Goal: Task Accomplishment & Management: Use online tool/utility

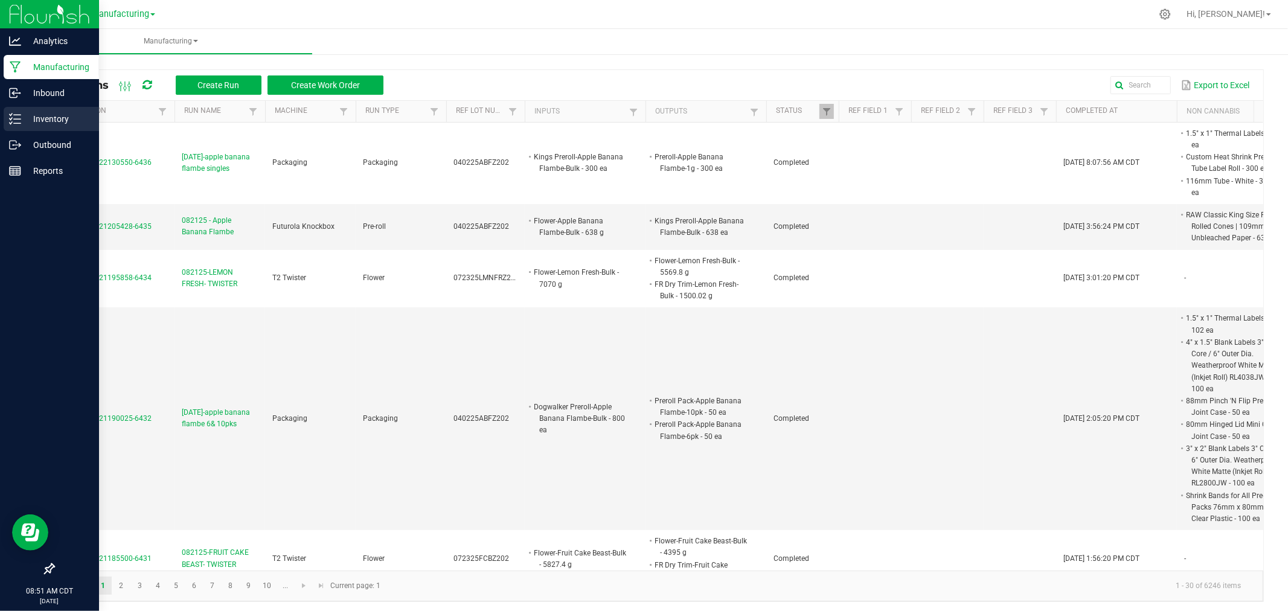
click at [48, 122] on p "Inventory" at bounding box center [57, 119] width 72 height 14
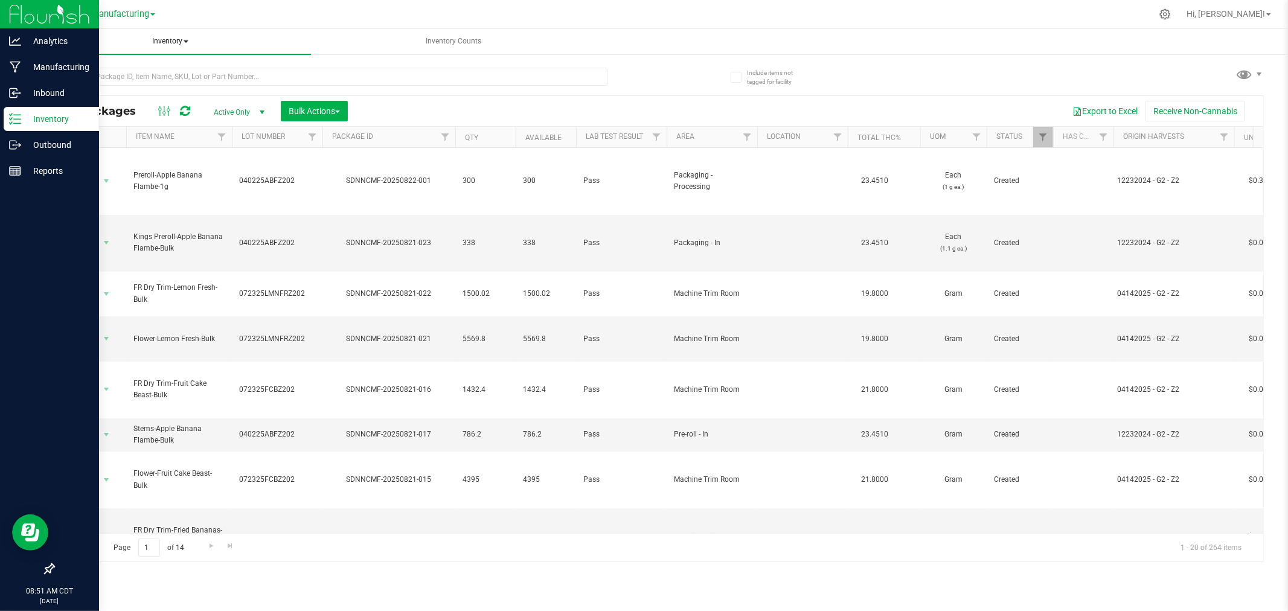
click at [172, 42] on span "Inventory" at bounding box center [170, 41] width 282 height 25
click at [149, 17] on span "Manufacturing" at bounding box center [120, 14] width 58 height 11
click at [119, 68] on link "Retail" at bounding box center [123, 74] width 176 height 16
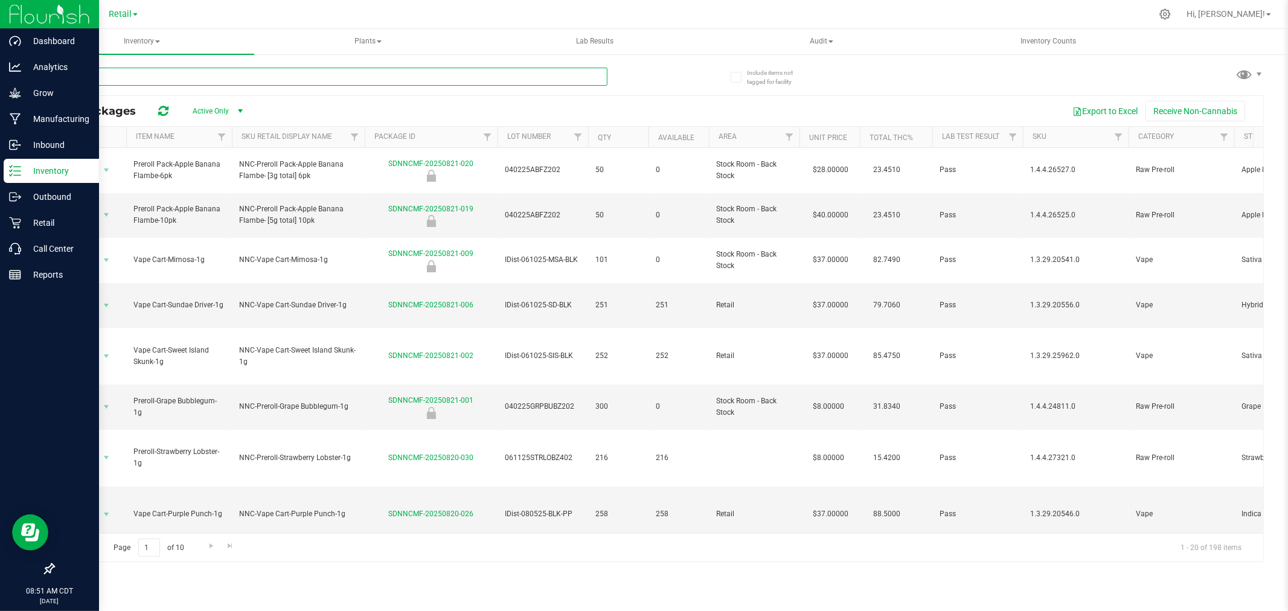
click at [248, 77] on input "text" at bounding box center [330, 77] width 554 height 18
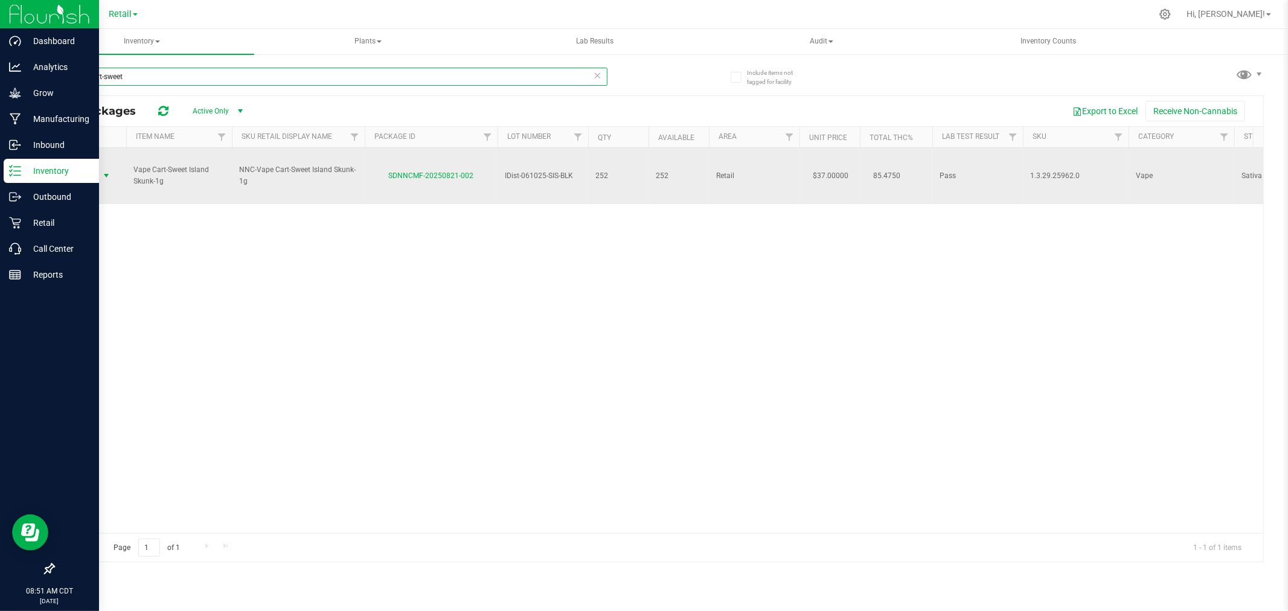
type input "vape cart-sweet"
click at [97, 167] on span "Action" at bounding box center [82, 175] width 33 height 17
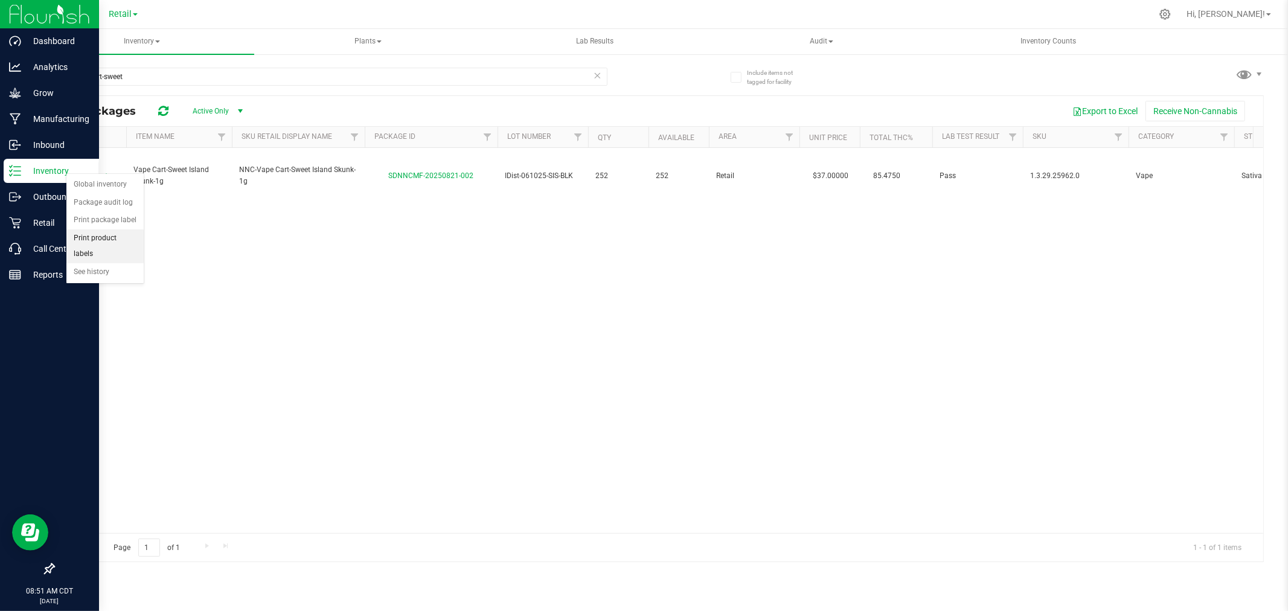
click at [100, 240] on li "Print product labels" at bounding box center [104, 246] width 77 height 33
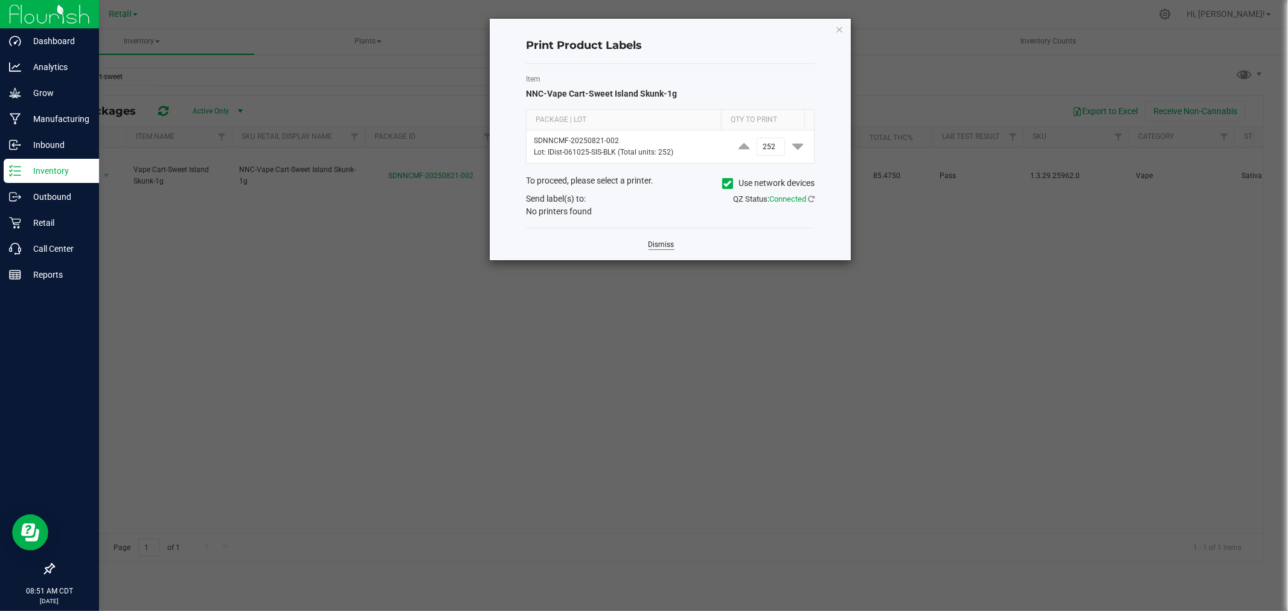
click at [660, 245] on link "Dismiss" at bounding box center [662, 245] width 26 height 10
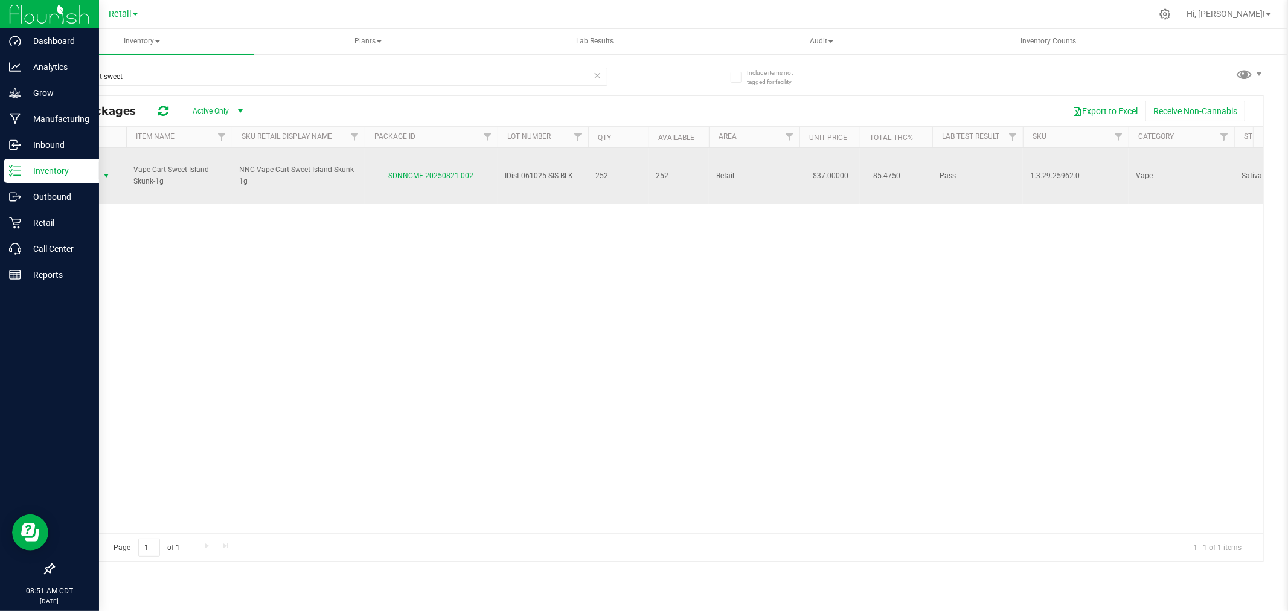
click at [100, 167] on span "Action" at bounding box center [90, 175] width 48 height 17
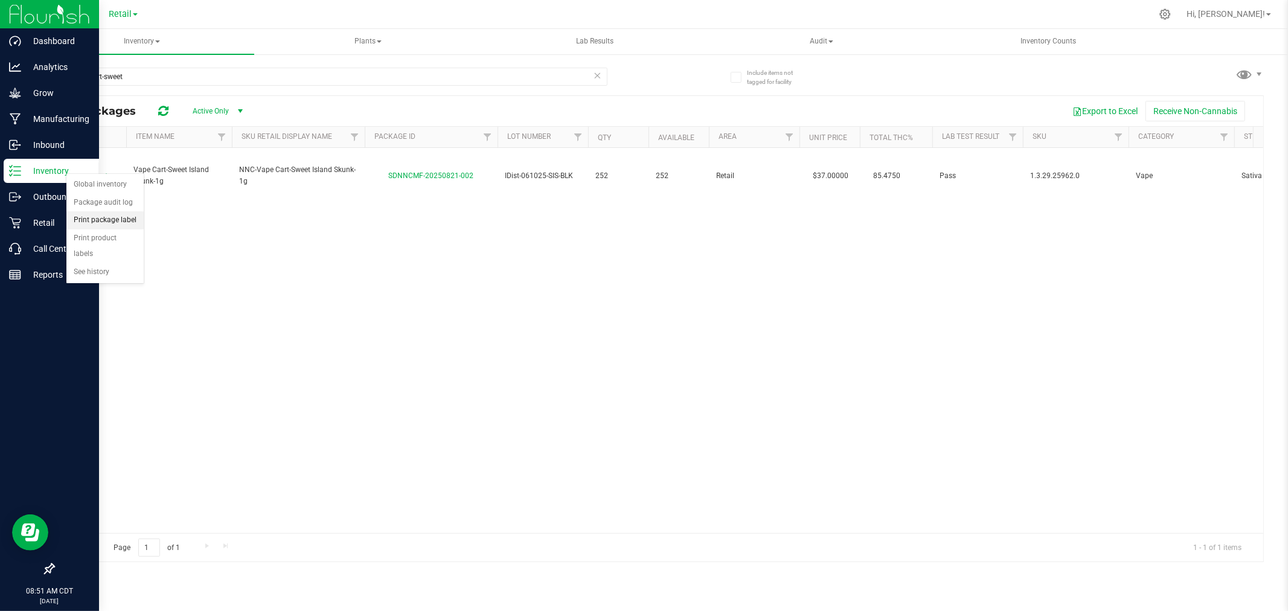
click at [112, 218] on li "Print package label" at bounding box center [104, 220] width 77 height 18
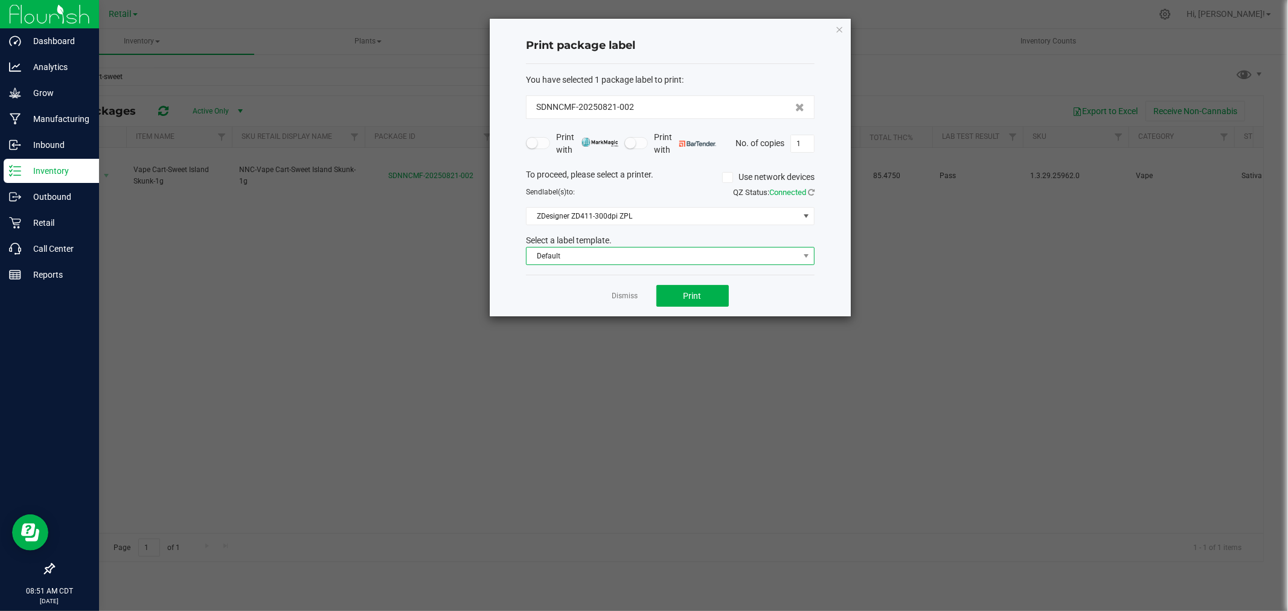
click at [640, 261] on span "Default" at bounding box center [663, 256] width 272 height 17
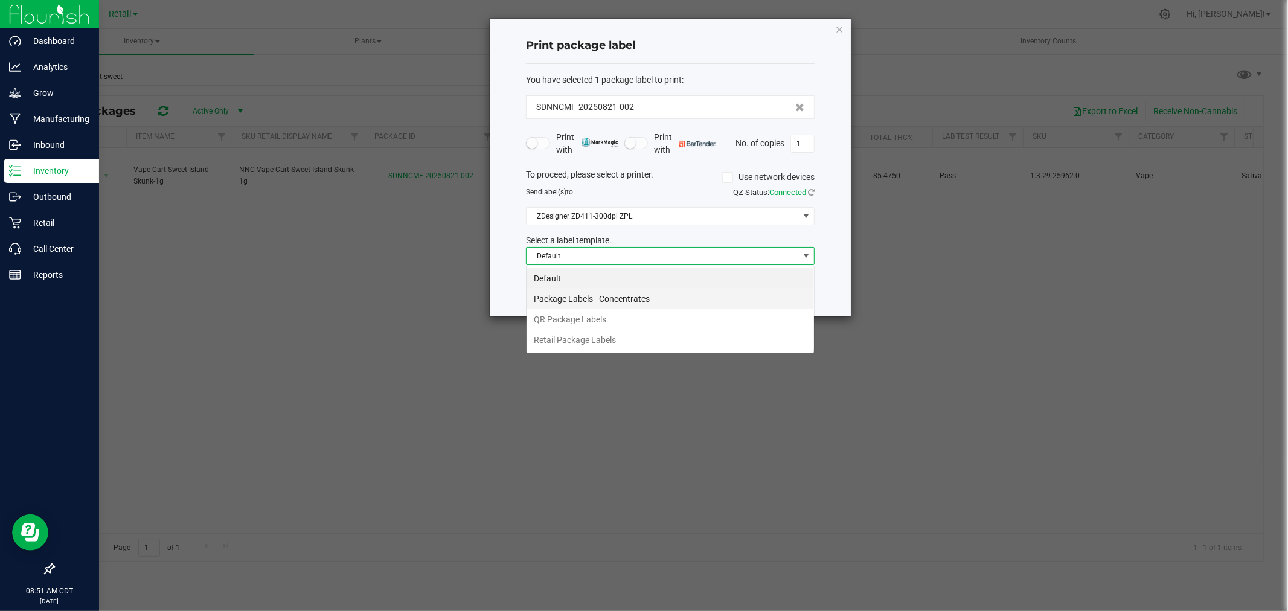
scroll to position [18, 288]
click at [632, 324] on li "QR Package Labels" at bounding box center [670, 319] width 287 height 21
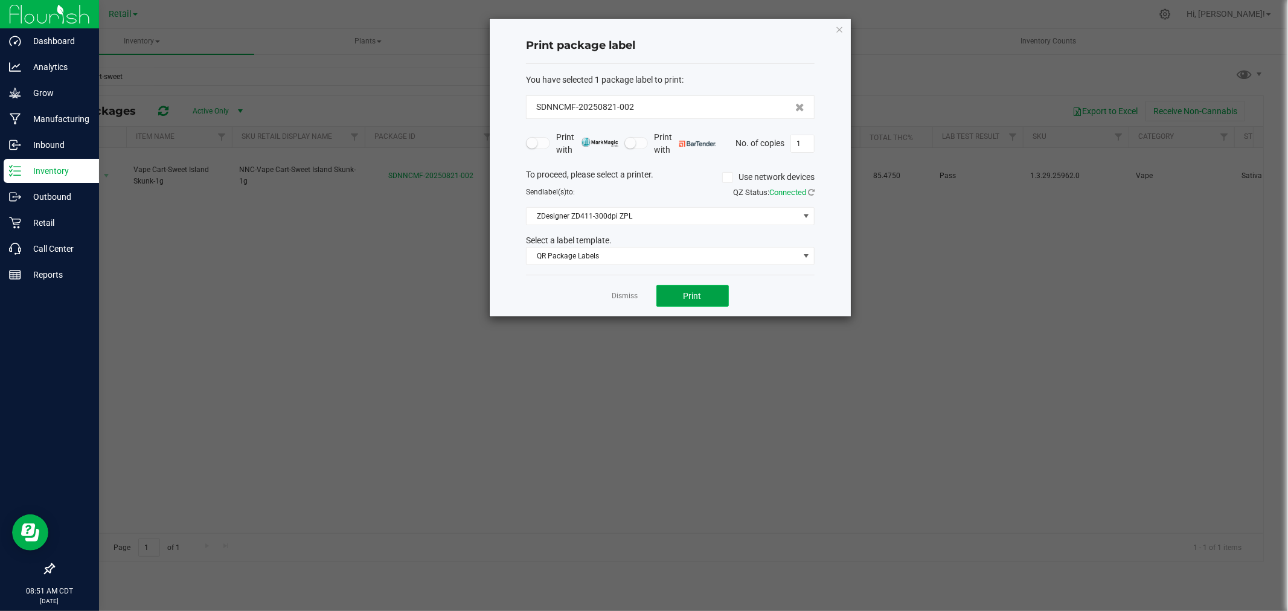
click at [699, 300] on span "Print" at bounding box center [693, 296] width 18 height 10
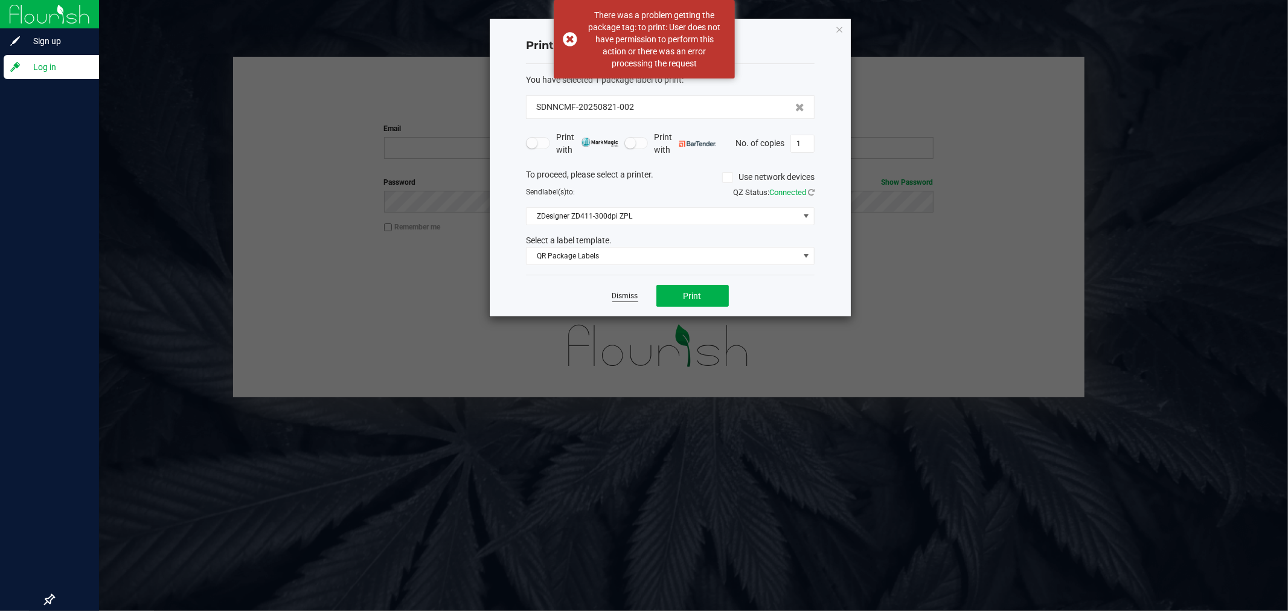
click at [634, 298] on link "Dismiss" at bounding box center [625, 296] width 26 height 10
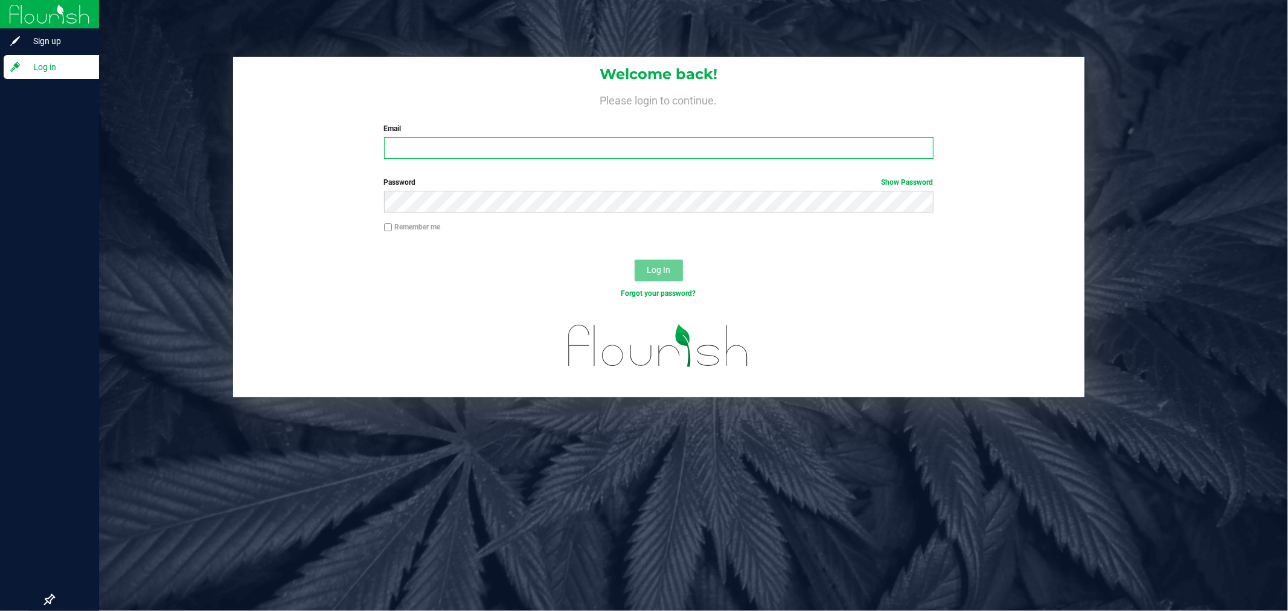
drag, startPoint x: 421, startPoint y: 138, endPoint x: 425, endPoint y: 150, distance: 12.6
click at [421, 138] on input "Email" at bounding box center [659, 148] width 550 height 22
type input "[PERSON_NAME][EMAIL_ADDRESS][PERSON_NAME][DOMAIN_NAME]"
click at [635, 260] on button "Log In" at bounding box center [659, 271] width 48 height 22
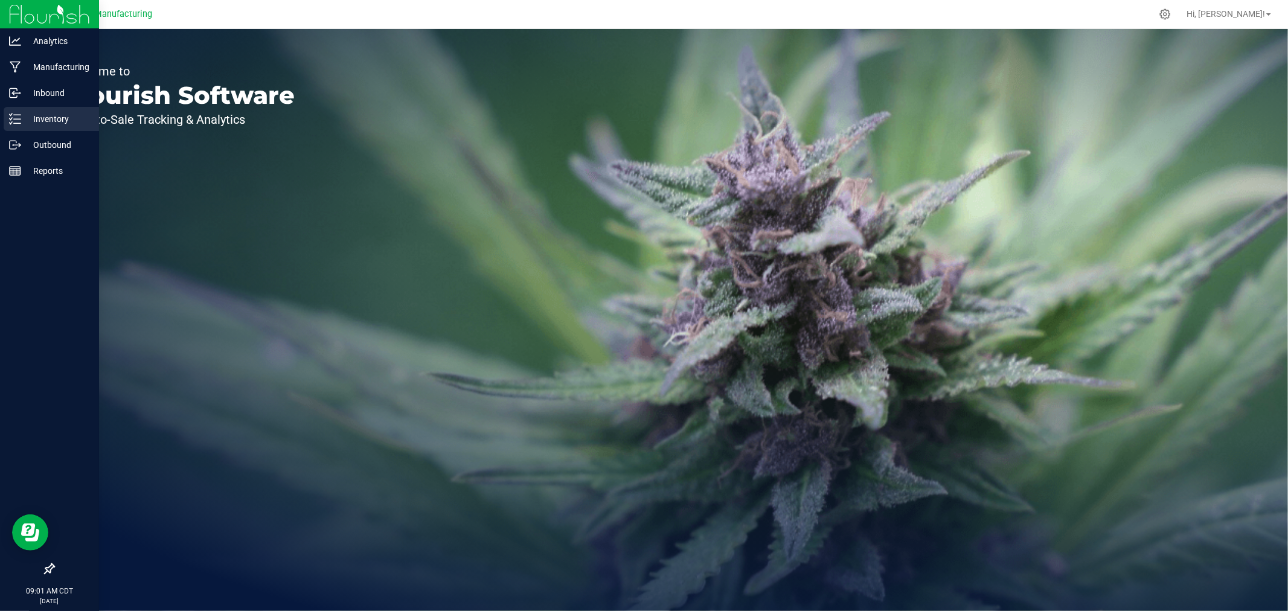
click at [18, 114] on icon at bounding box center [15, 119] width 12 height 12
click at [28, 119] on p "Inventory" at bounding box center [57, 119] width 72 height 14
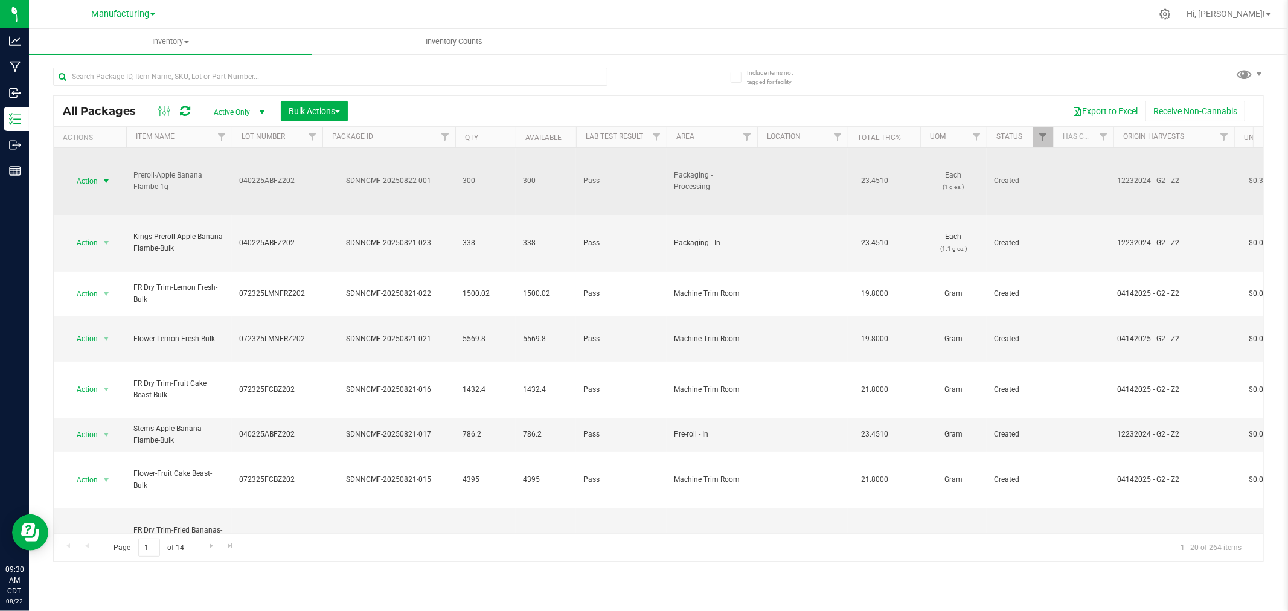
click at [106, 182] on span "select" at bounding box center [106, 181] width 10 height 10
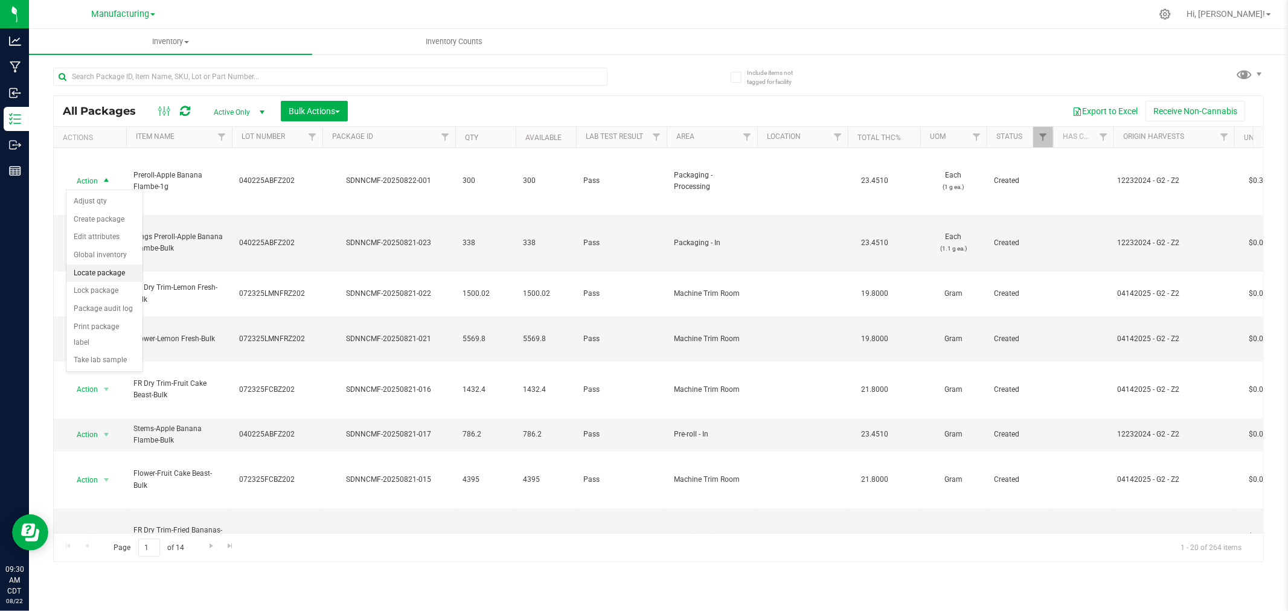
click at [112, 278] on li "Locate package" at bounding box center [104, 274] width 76 height 18
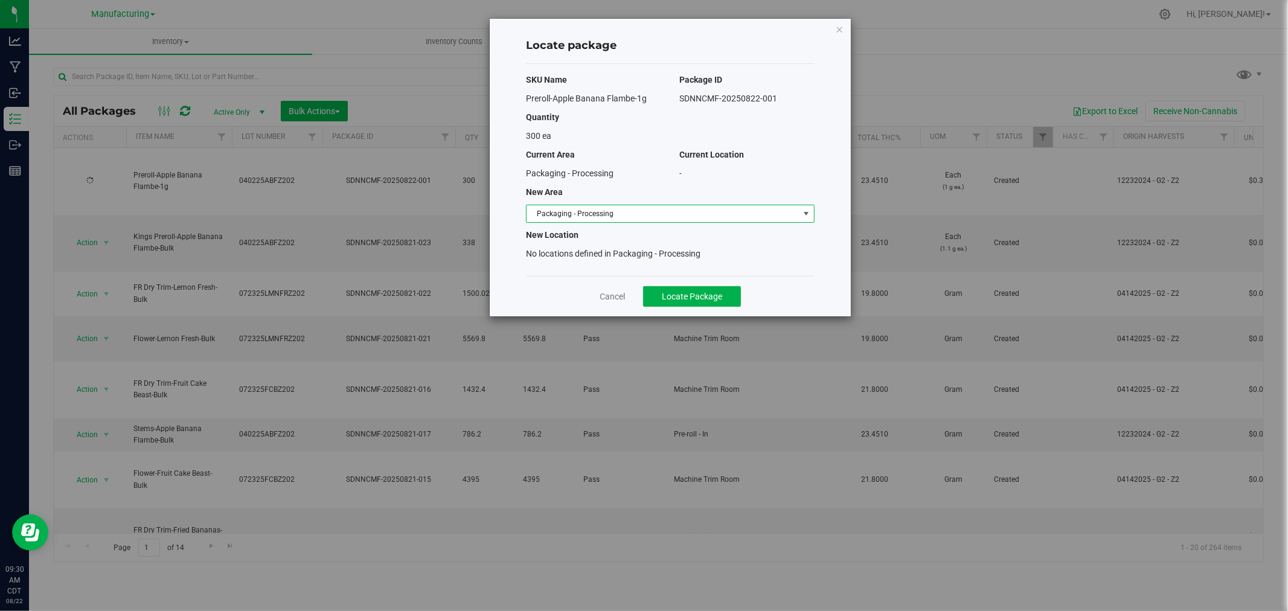
click at [745, 214] on span "Packaging - Processing" at bounding box center [663, 213] width 272 height 17
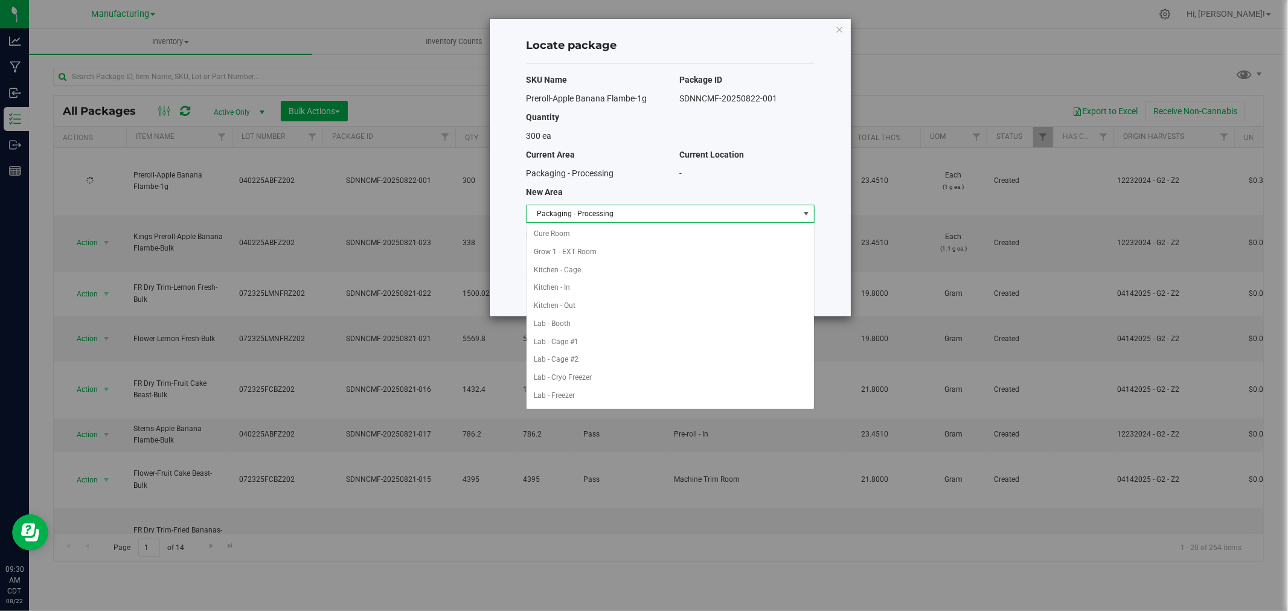
scroll to position [198, 0]
click at [615, 385] on li "Packaging - Out" at bounding box center [670, 378] width 287 height 18
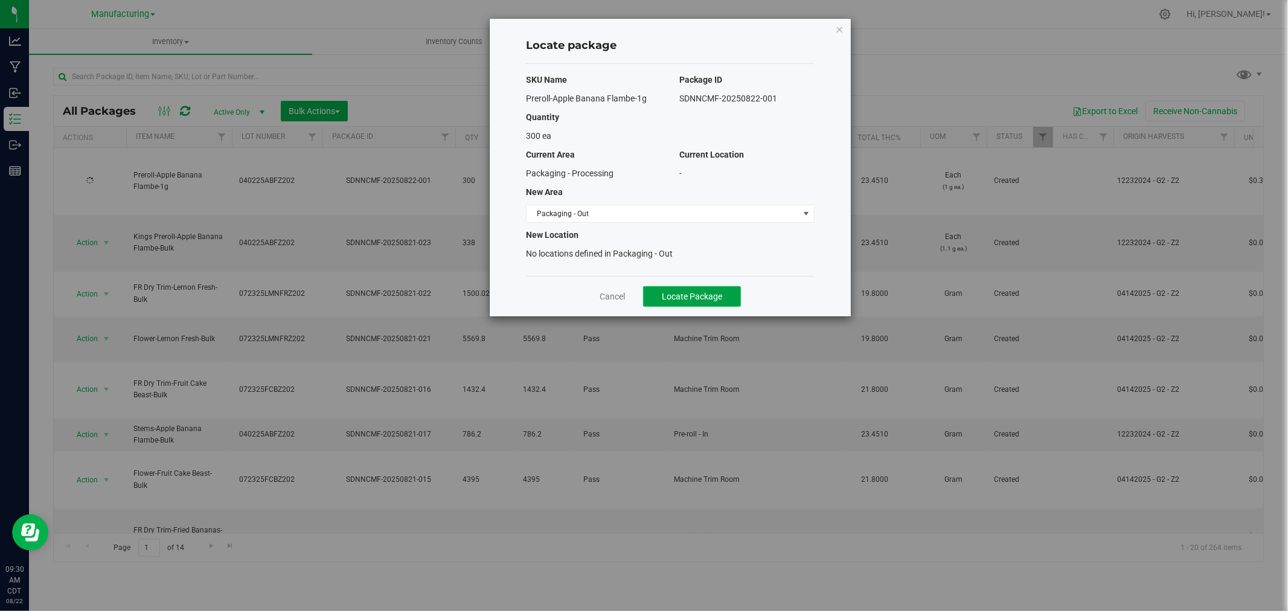
click at [690, 297] on span "Locate Package" at bounding box center [692, 297] width 60 height 10
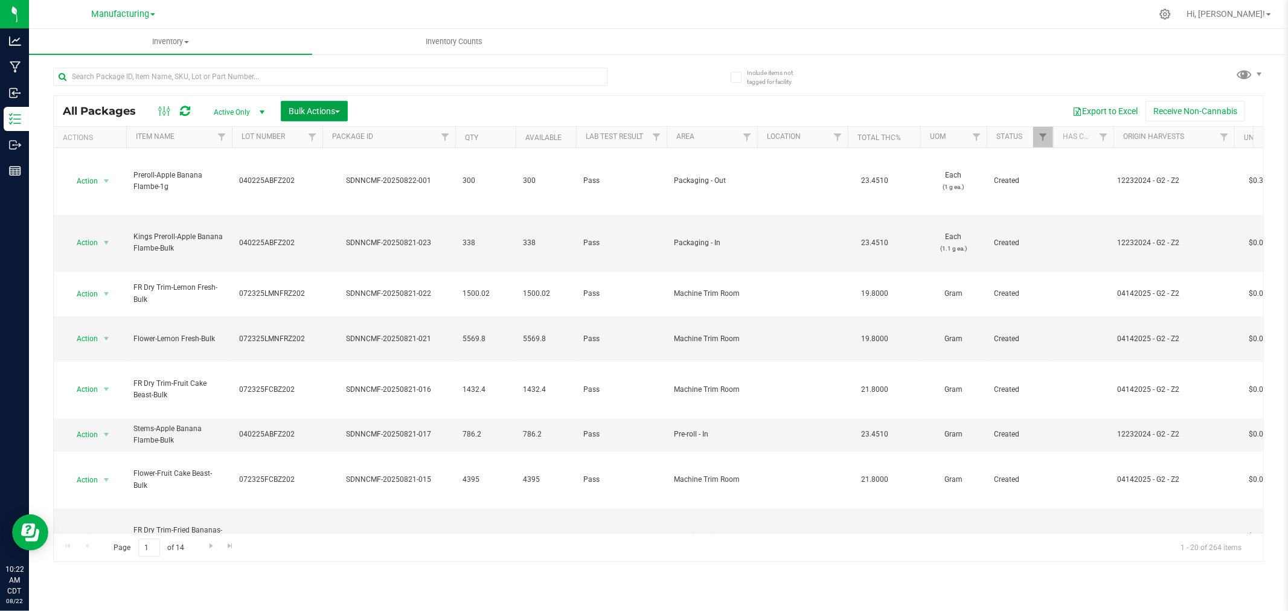
click at [311, 112] on span "Bulk Actions" at bounding box center [314, 111] width 51 height 10
click at [335, 138] on span "Add to manufacturing run" at bounding box center [333, 138] width 91 height 10
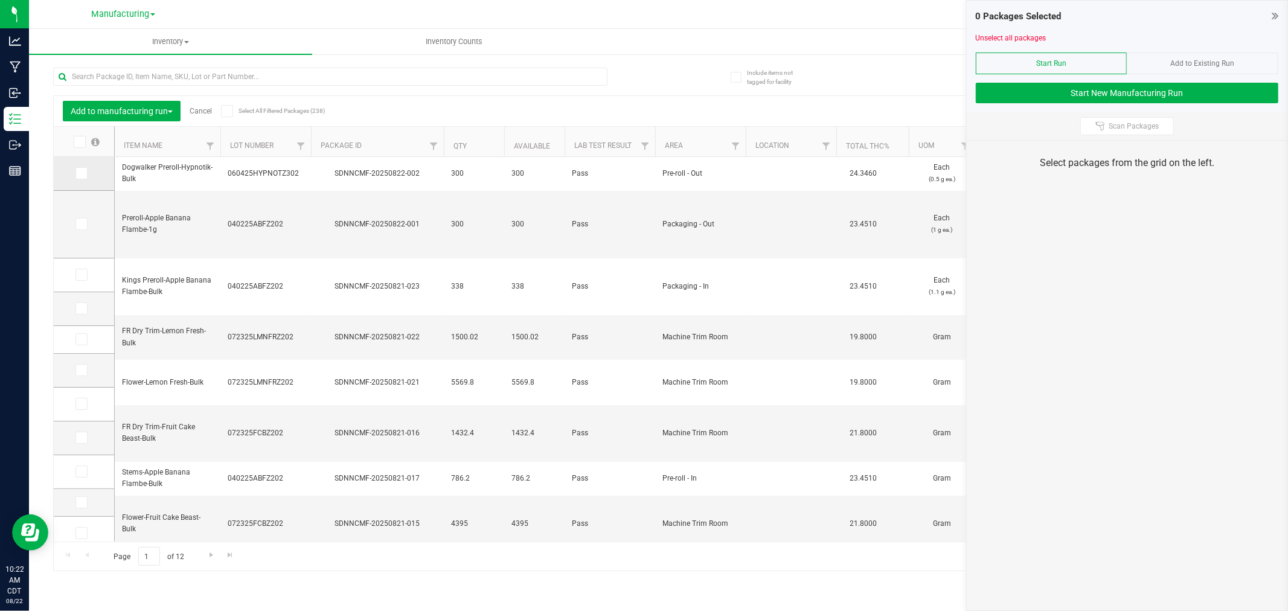
click at [79, 173] on icon at bounding box center [81, 173] width 8 height 0
click at [0, 0] on input "checkbox" at bounding box center [0, 0] width 0 height 0
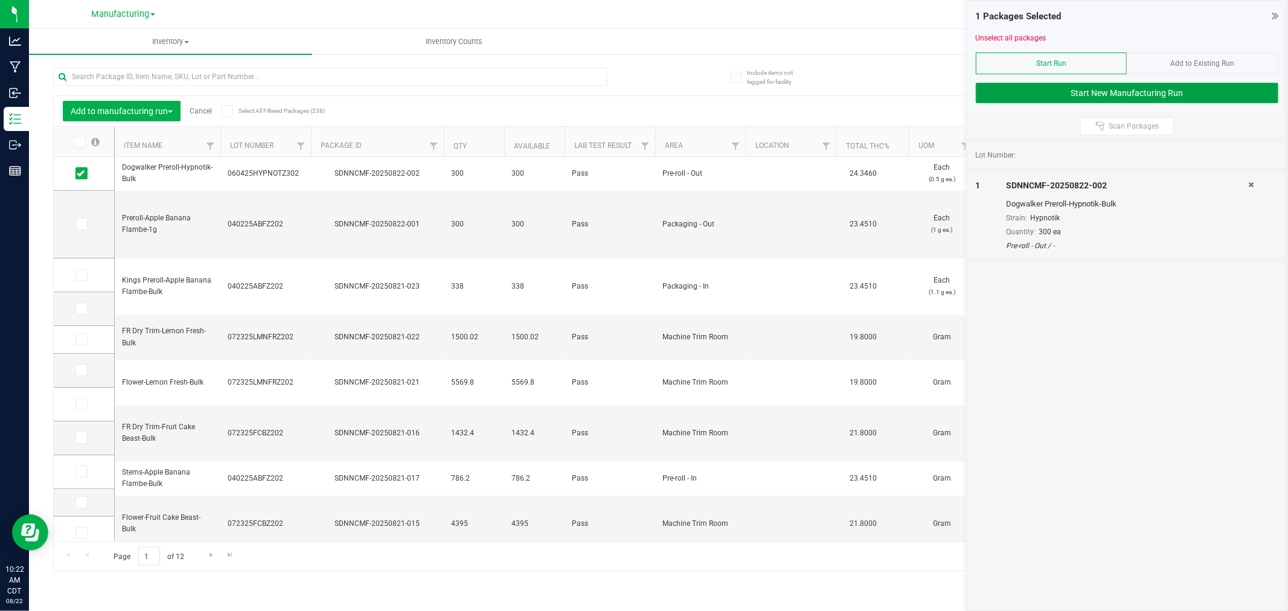
click at [1074, 93] on button "Start New Manufacturing Run" at bounding box center [1127, 93] width 303 height 21
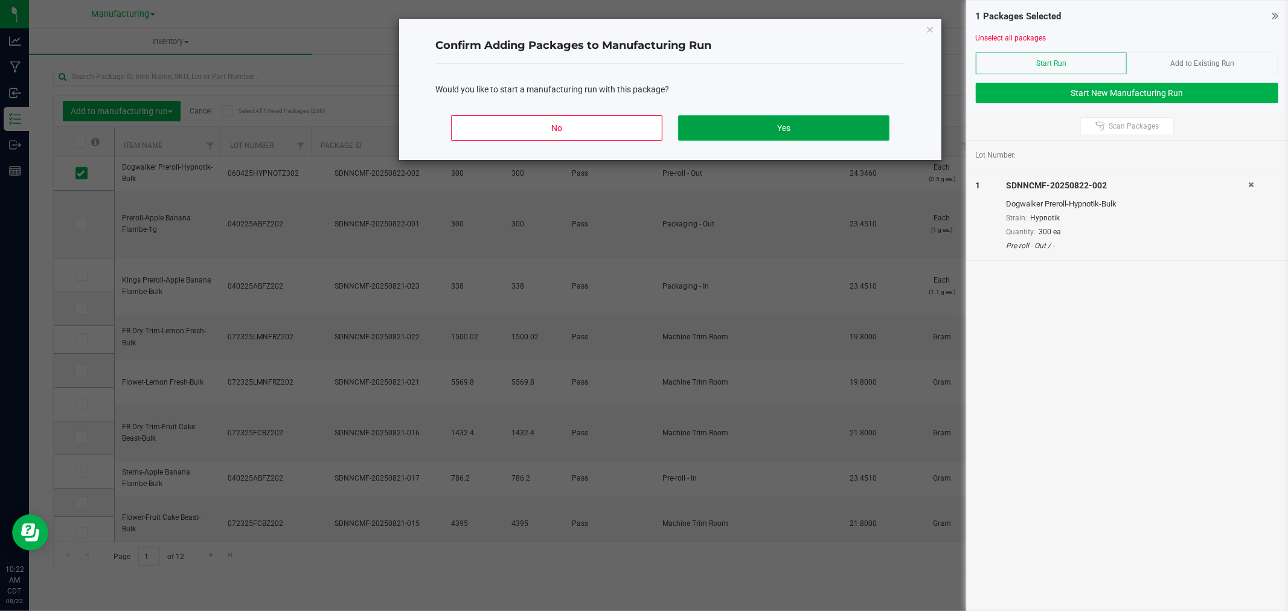
click at [866, 132] on button "Yes" at bounding box center [783, 127] width 211 height 25
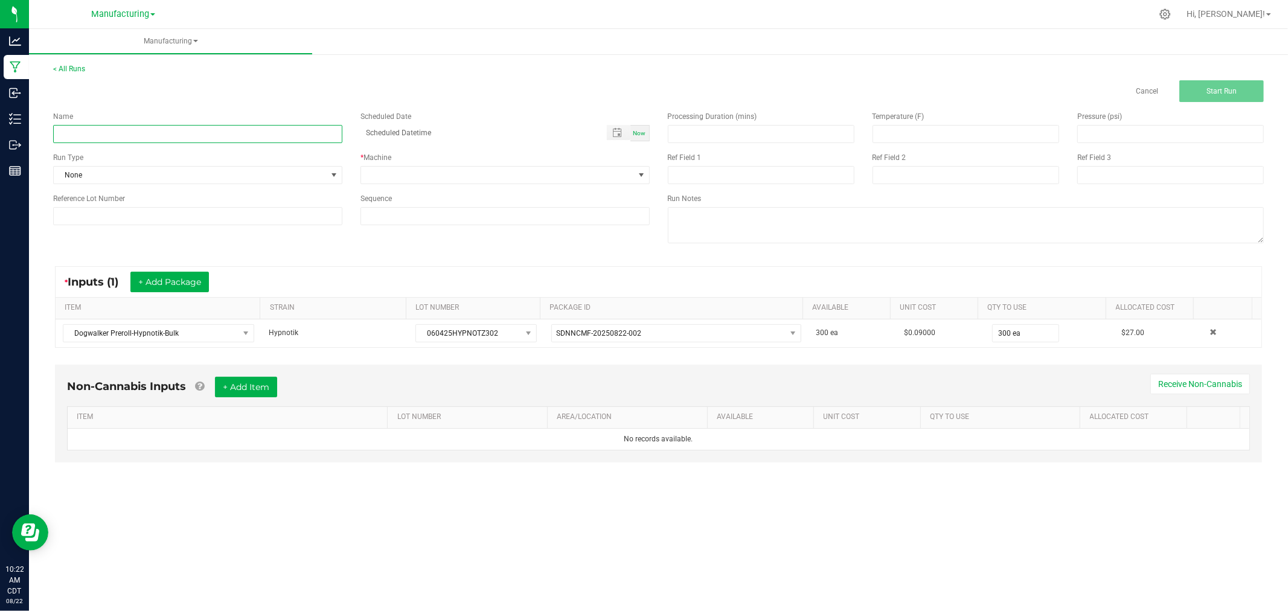
click at [184, 129] on input at bounding box center [197, 134] width 289 height 18
type input "08/22/25-hypnotik"
click at [310, 184] on div "Name 08/22/25-hypnotik Scheduled Date Now Run Type None * Machine Reference Lot…" at bounding box center [351, 168] width 615 height 132
click at [310, 178] on span "None" at bounding box center [190, 175] width 273 height 17
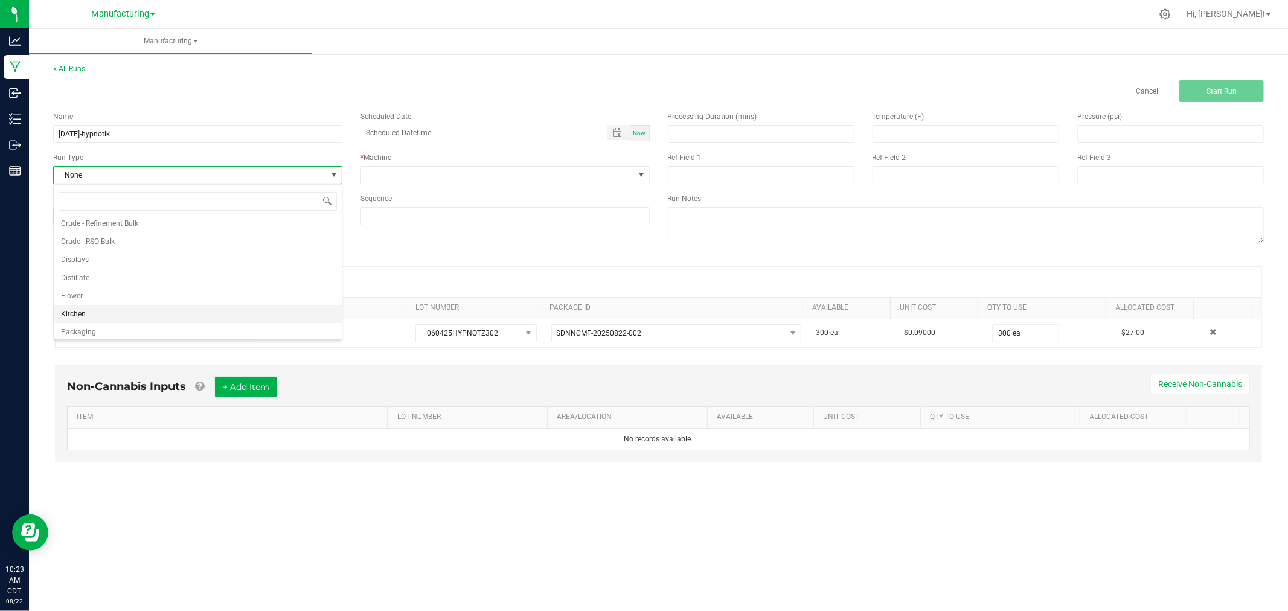
scroll to position [60, 0]
click at [152, 316] on li "Packaging" at bounding box center [198, 310] width 288 height 18
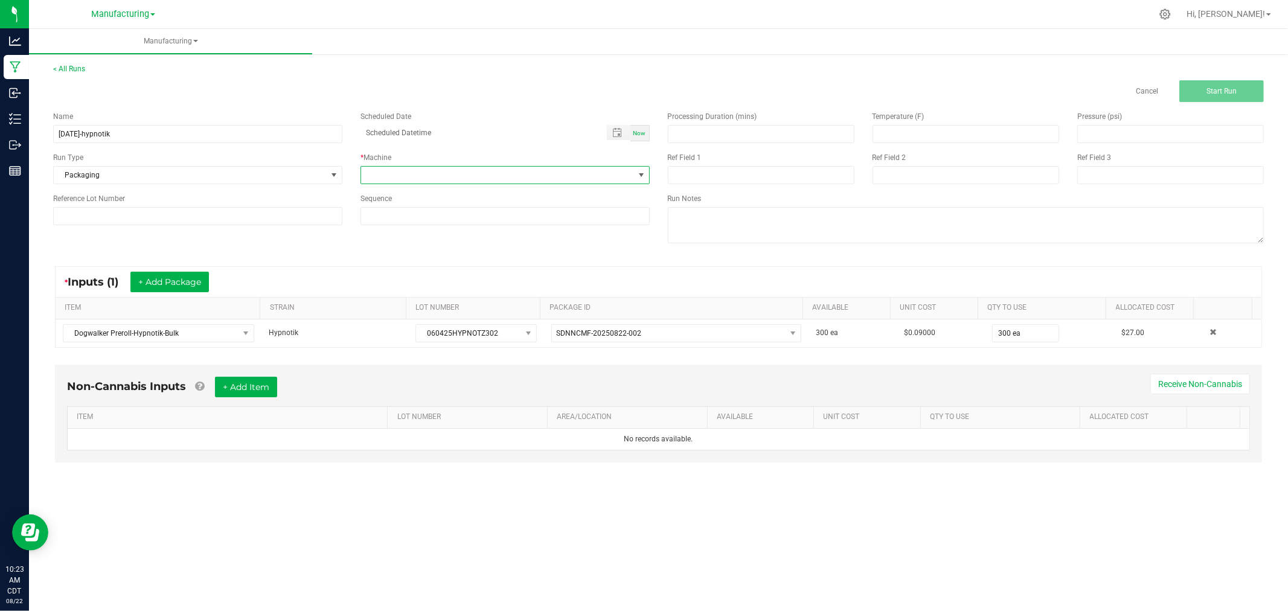
click at [379, 168] on span at bounding box center [497, 175] width 273 height 17
click at [422, 286] on li "Packaging" at bounding box center [505, 283] width 288 height 21
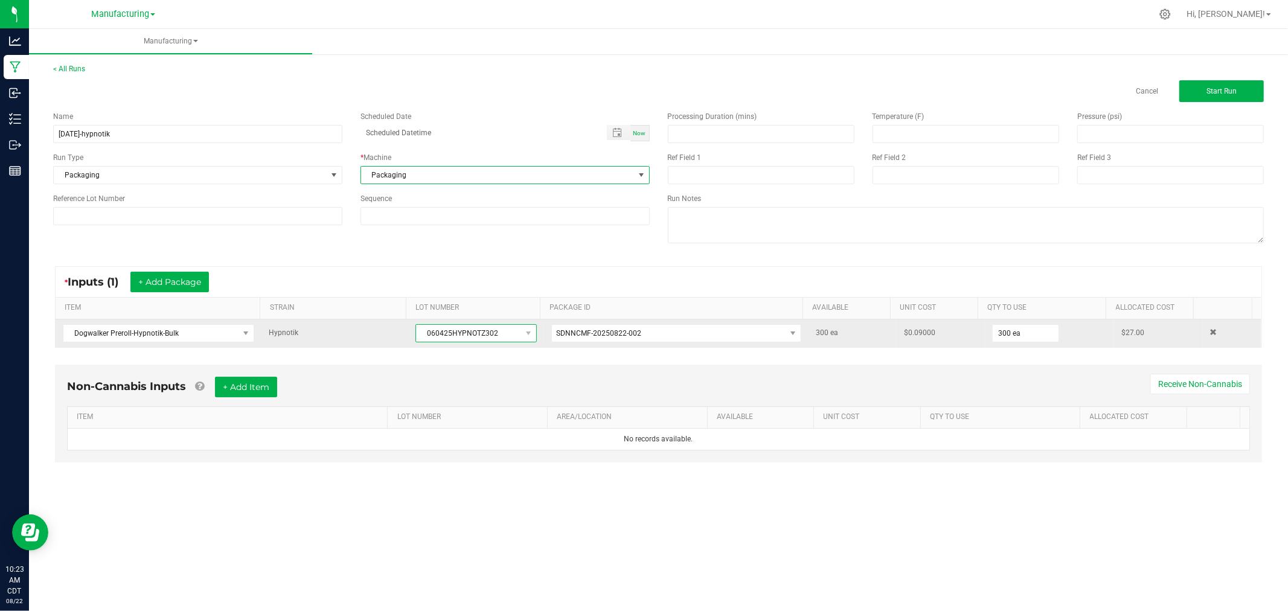
click at [450, 339] on span "060425HYPNOTZ302" at bounding box center [468, 333] width 104 height 17
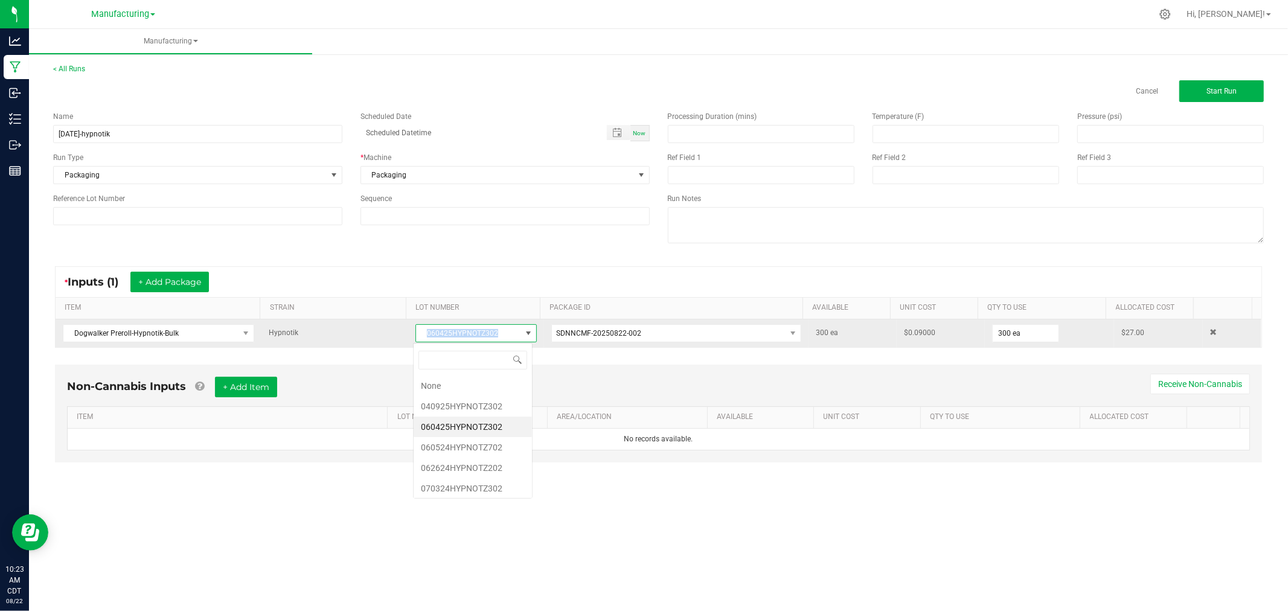
click at [450, 339] on span "060425HYPNOTZ302" at bounding box center [468, 333] width 104 height 17
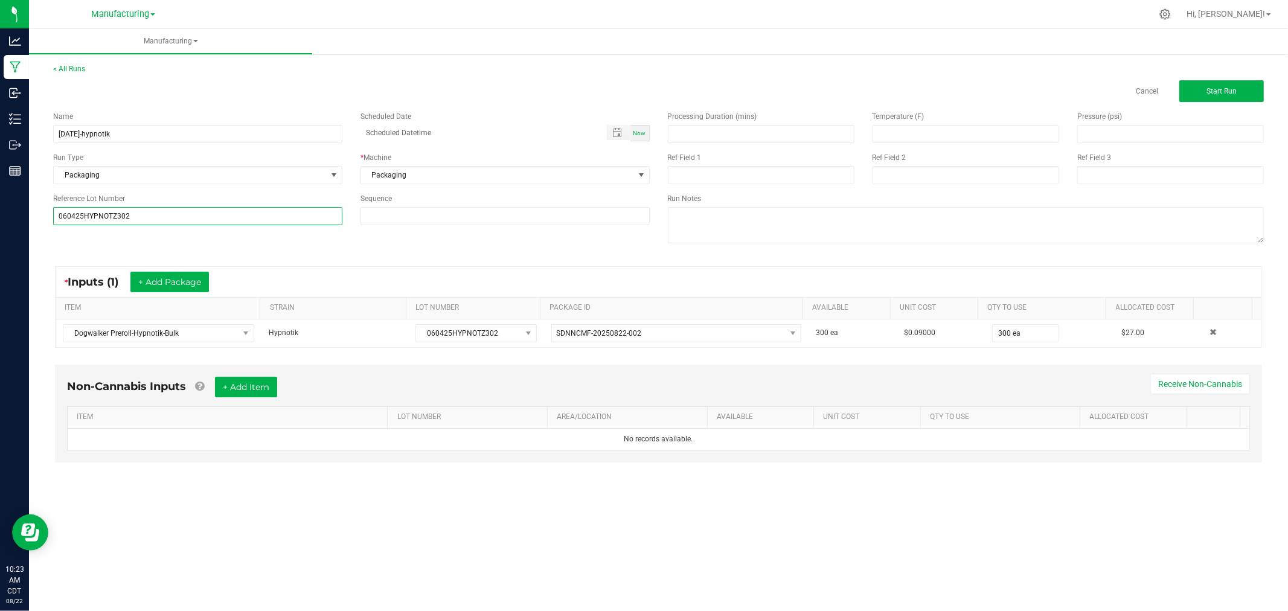
type input "060425HYPNOTZ302"
click at [317, 246] on div "Name 08/22/25-hypnotik Scheduled Date Now Run Type Packaging * Machine Packagin…" at bounding box center [658, 178] width 1229 height 153
click at [1210, 91] on span "Start Run" at bounding box center [1222, 91] width 30 height 8
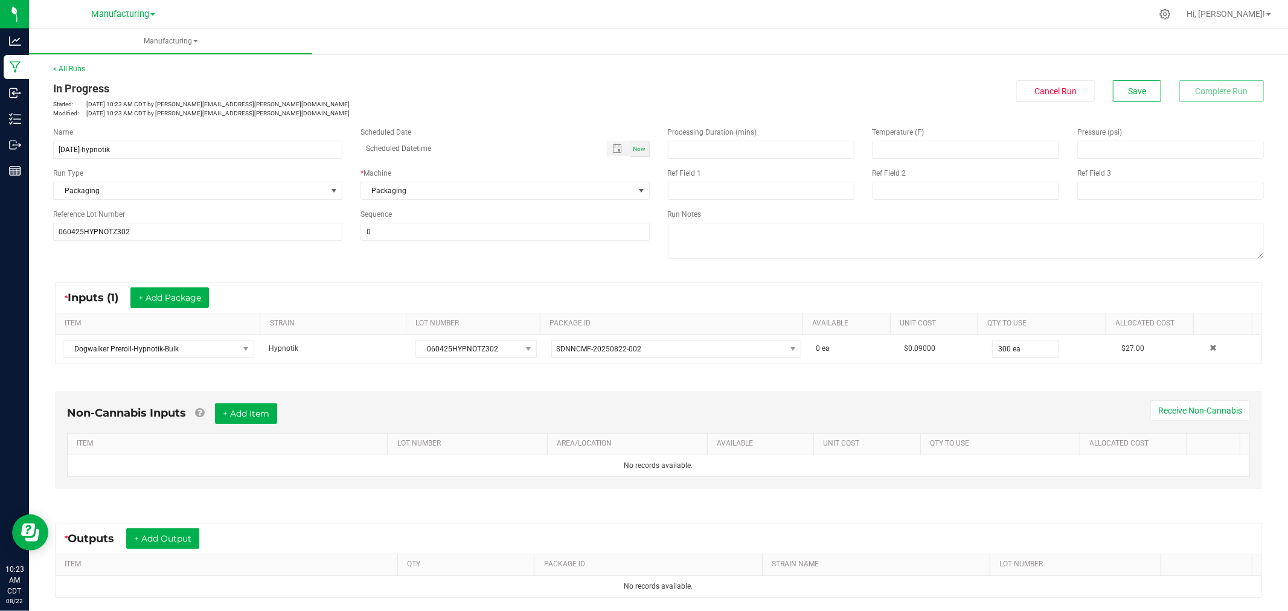
click at [243, 426] on div "Non-Cannabis Inputs + Add Item Receive Non-Cannabis" at bounding box center [658, 418] width 1183 height 30
click at [251, 401] on div "Non-Cannabis Inputs + Add Item Receive Non-Cannabis ITEM LOT NUMBER AREA/LOCATI…" at bounding box center [658, 440] width 1207 height 98
click at [255, 409] on button "+ Add Item" at bounding box center [246, 413] width 62 height 21
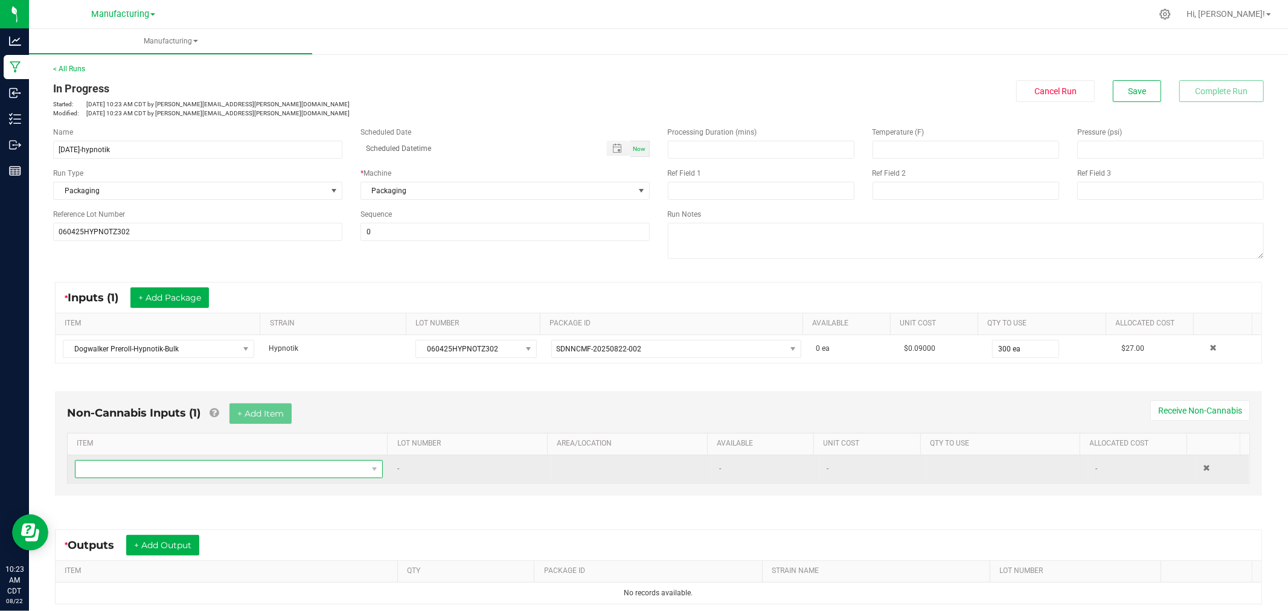
click at [242, 474] on span "NO DATA FOUND" at bounding box center [221, 469] width 292 height 17
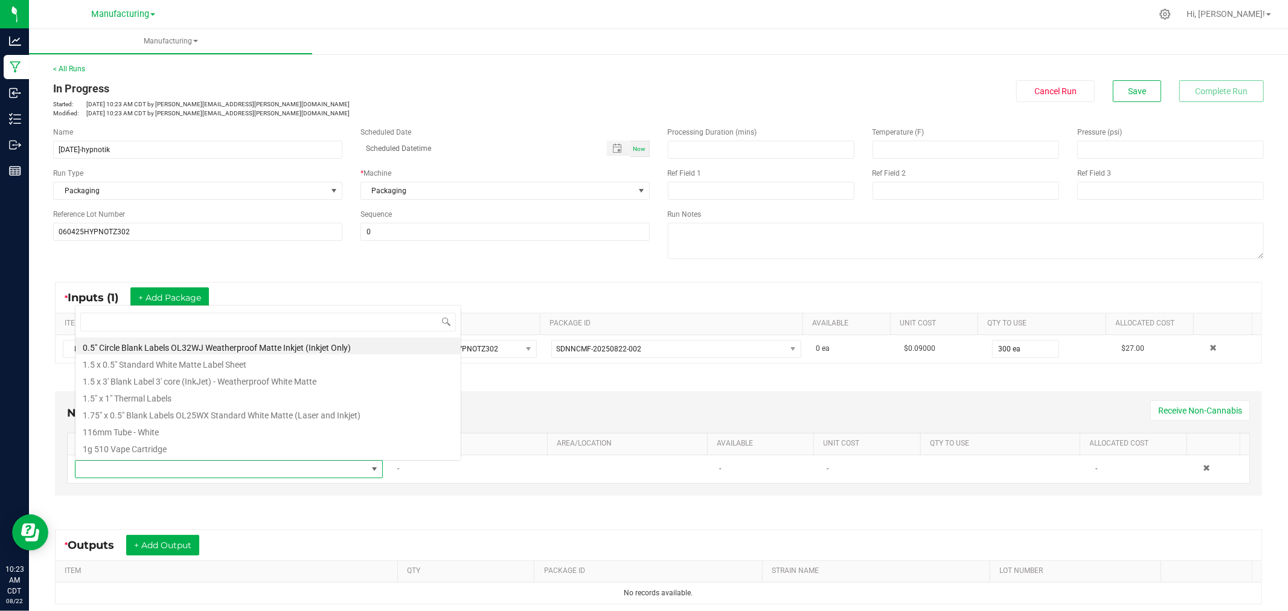
scroll to position [18, 299]
type input "1.5"
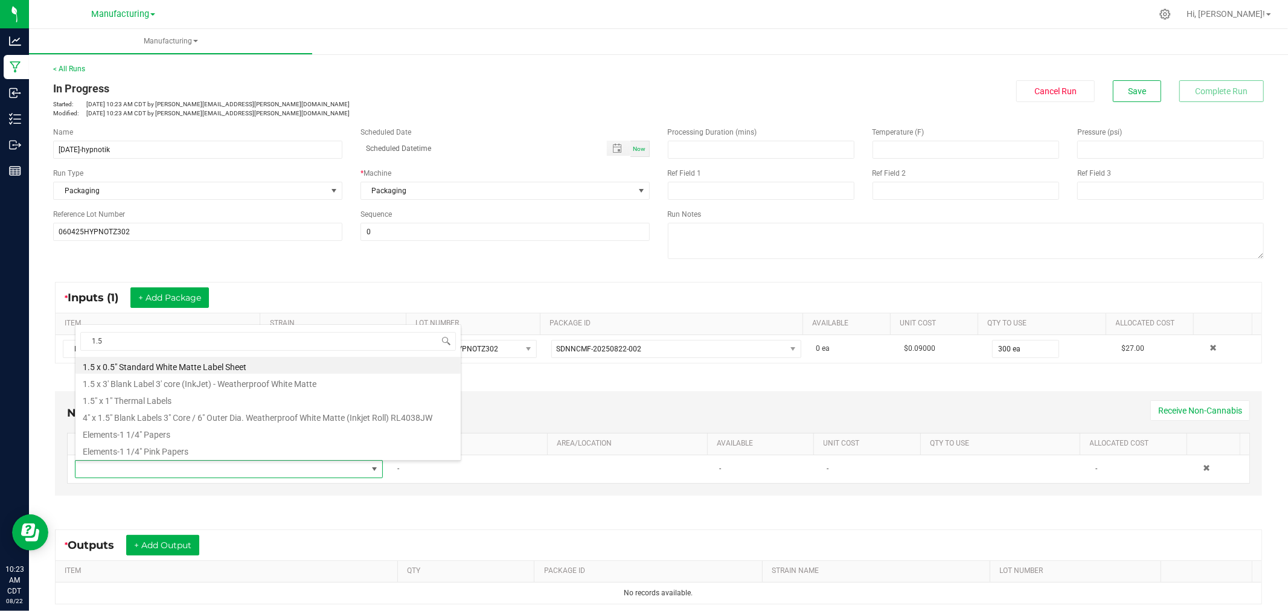
click at [152, 403] on li "1.5" x 1" Thermal Labels" at bounding box center [267, 399] width 385 height 17
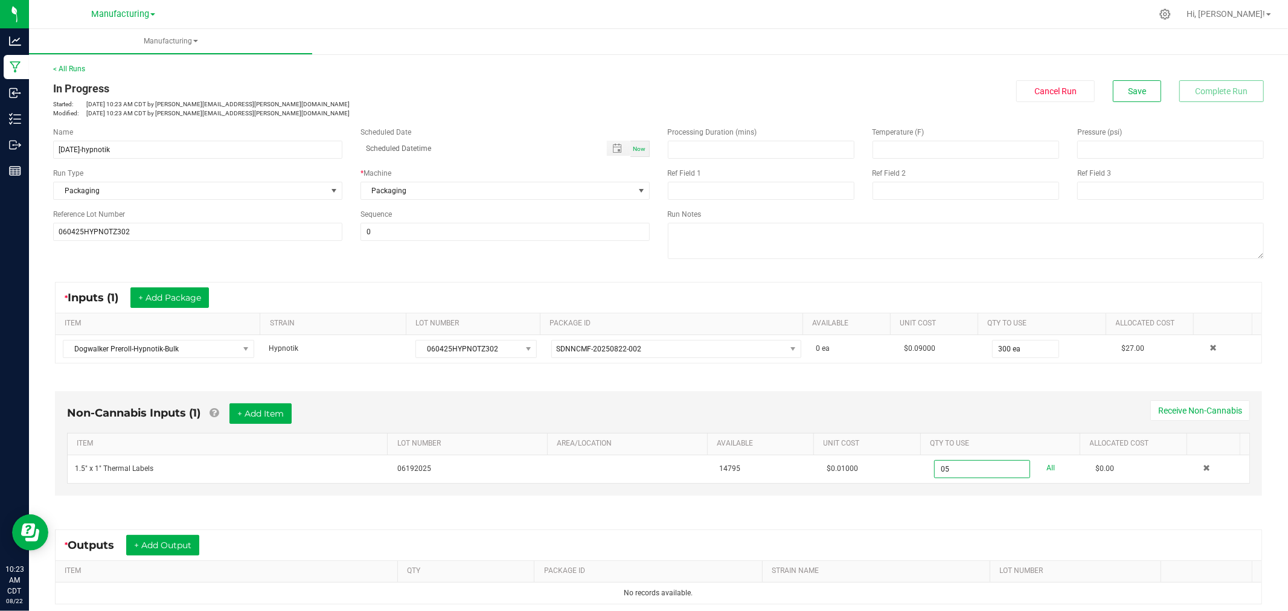
type input "0"
type input "50 ea"
click at [864, 405] on div "Non-Cannabis Inputs (1) + Add Item Receive Non-Cannabis" at bounding box center [658, 418] width 1183 height 30
click at [234, 424] on button "+ Add Item" at bounding box center [261, 413] width 62 height 21
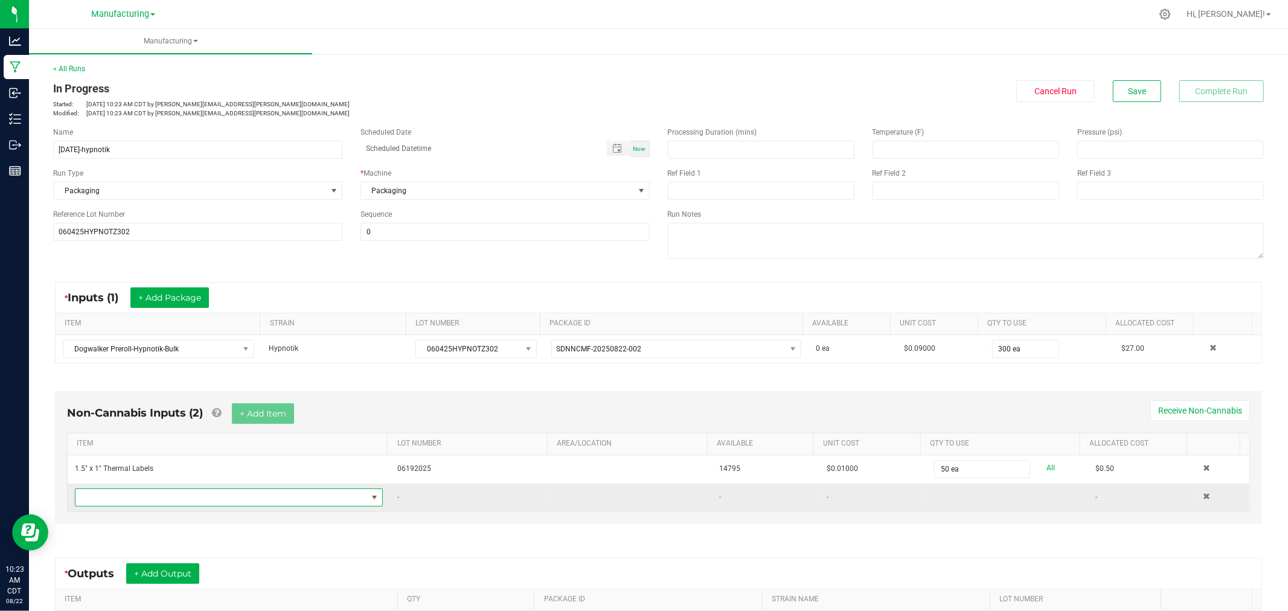
click at [233, 503] on span "NO DATA FOUND" at bounding box center [221, 497] width 292 height 17
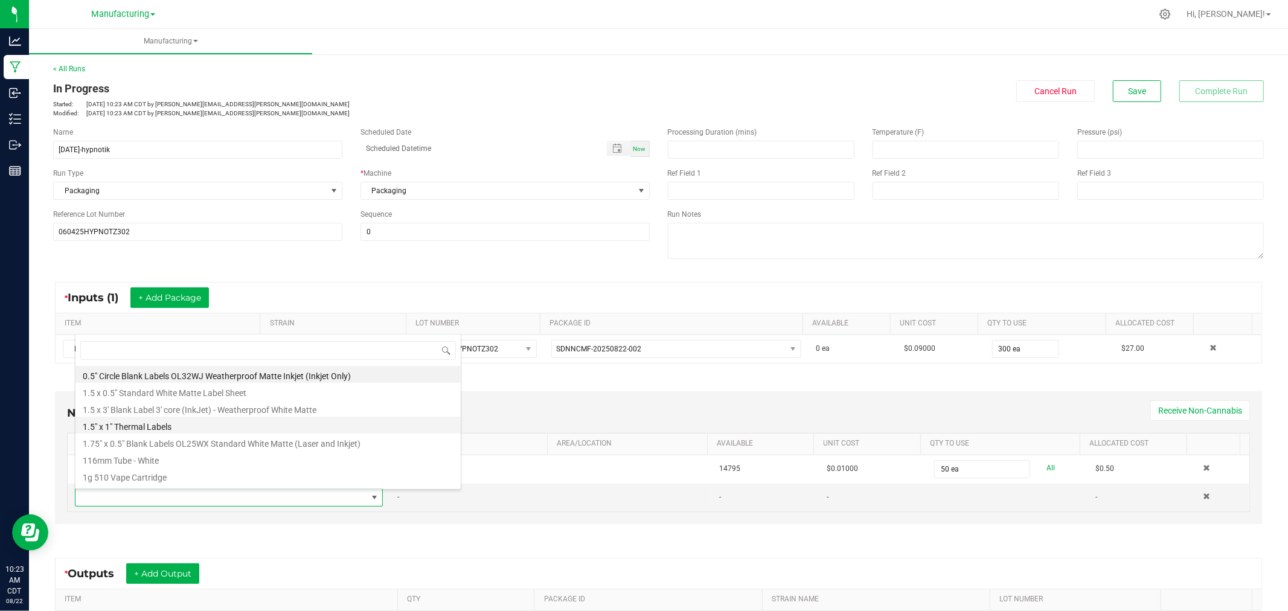
click at [178, 424] on li "1.5" x 1" Thermal Labels" at bounding box center [267, 425] width 385 height 17
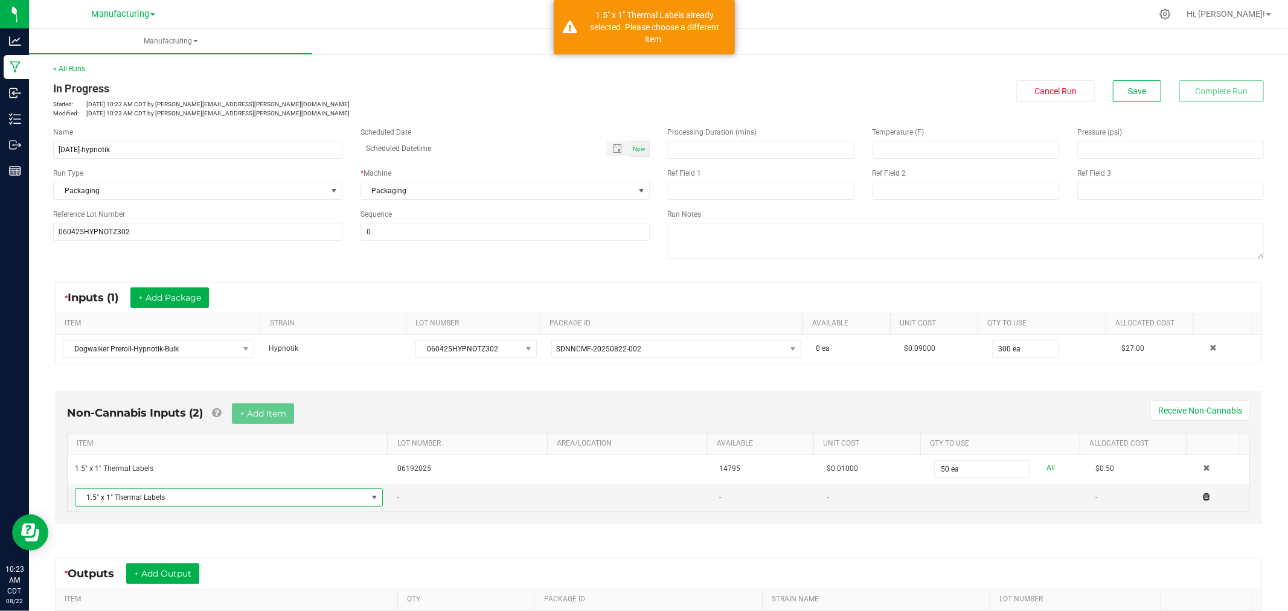
click at [1203, 498] on span at bounding box center [1206, 496] width 7 height 7
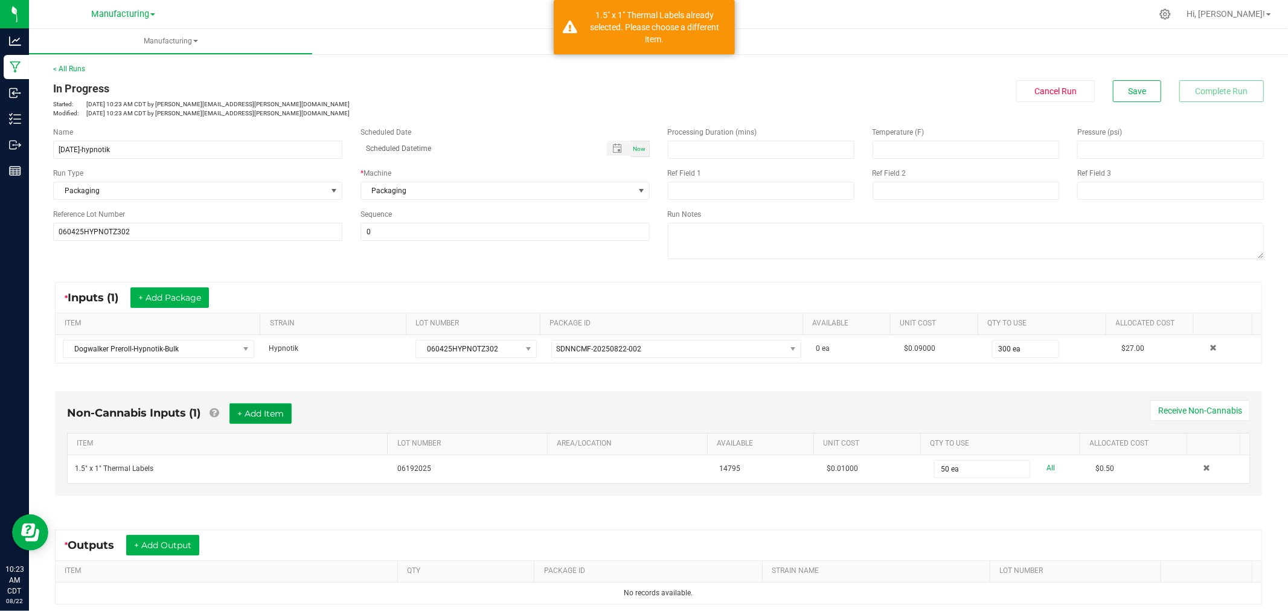
click at [272, 417] on button "+ Add Item" at bounding box center [261, 413] width 62 height 21
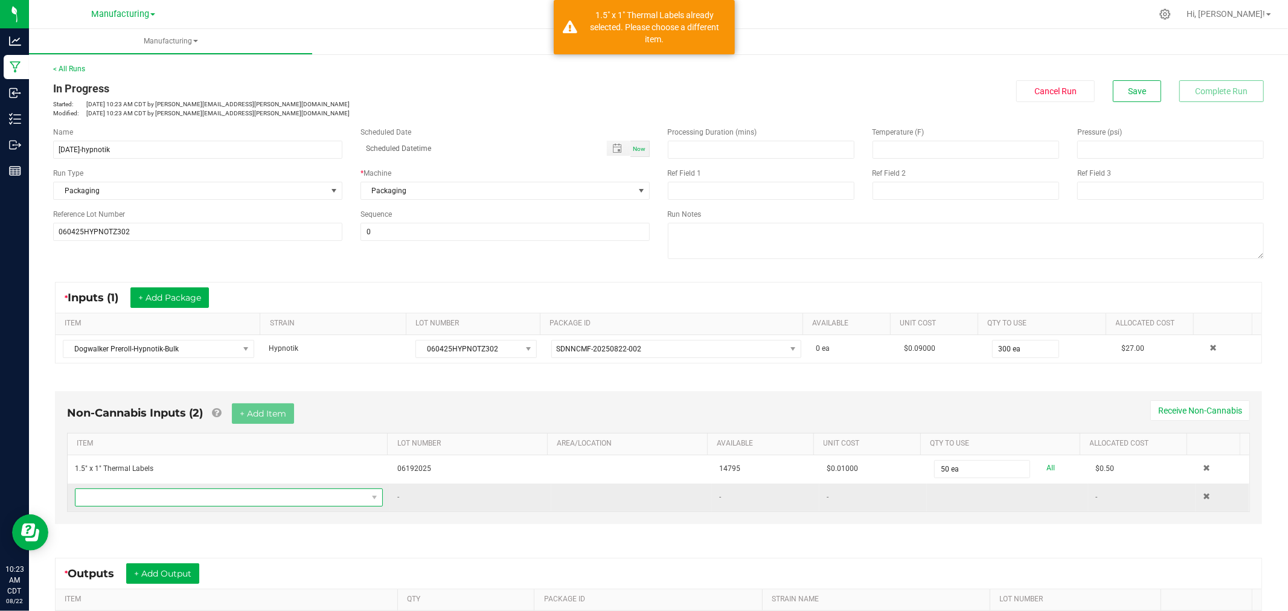
click at [255, 497] on span "NO DATA FOUND" at bounding box center [221, 497] width 292 height 17
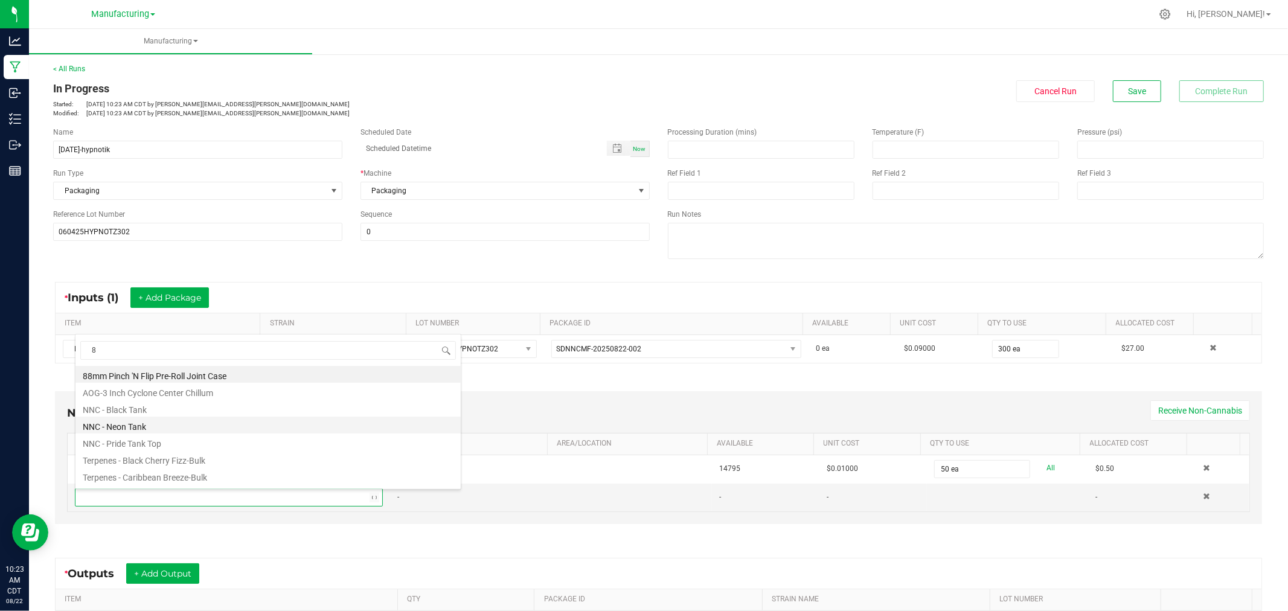
type input "80"
click at [149, 393] on li "80mm Hinged Lid Mini Case Joint Case" at bounding box center [267, 391] width 385 height 17
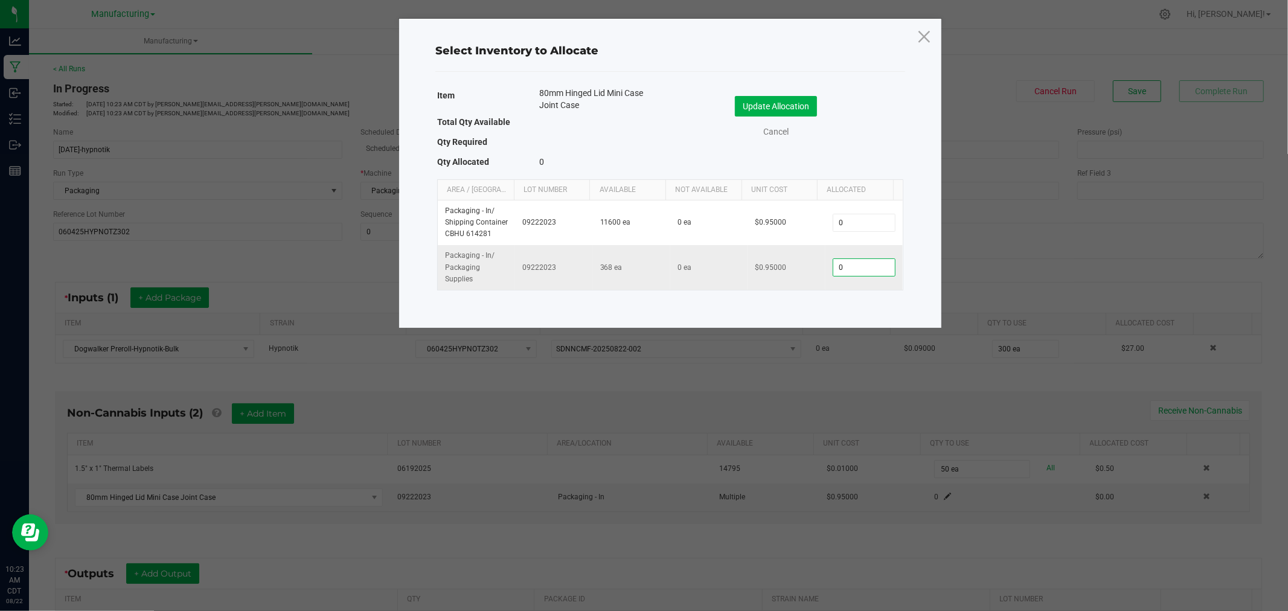
click at [855, 267] on input "0" at bounding box center [864, 267] width 62 height 17
type input "50"
click at [790, 101] on button "Update Allocation" at bounding box center [776, 106] width 82 height 21
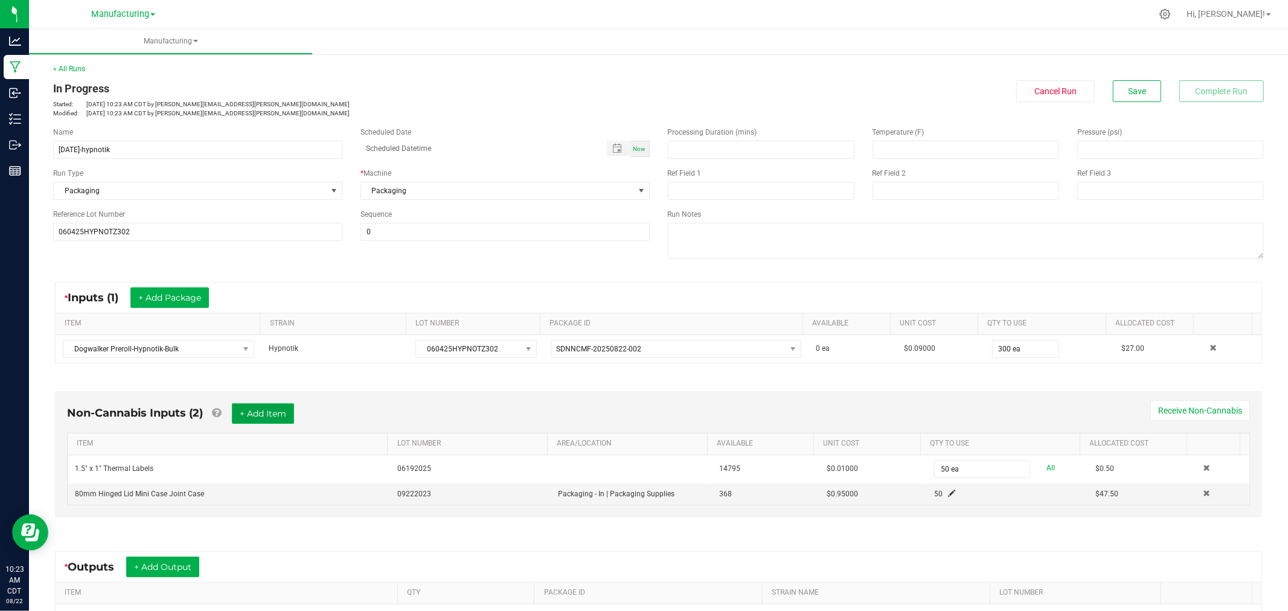
click at [284, 408] on button "+ Add Item" at bounding box center [263, 413] width 62 height 21
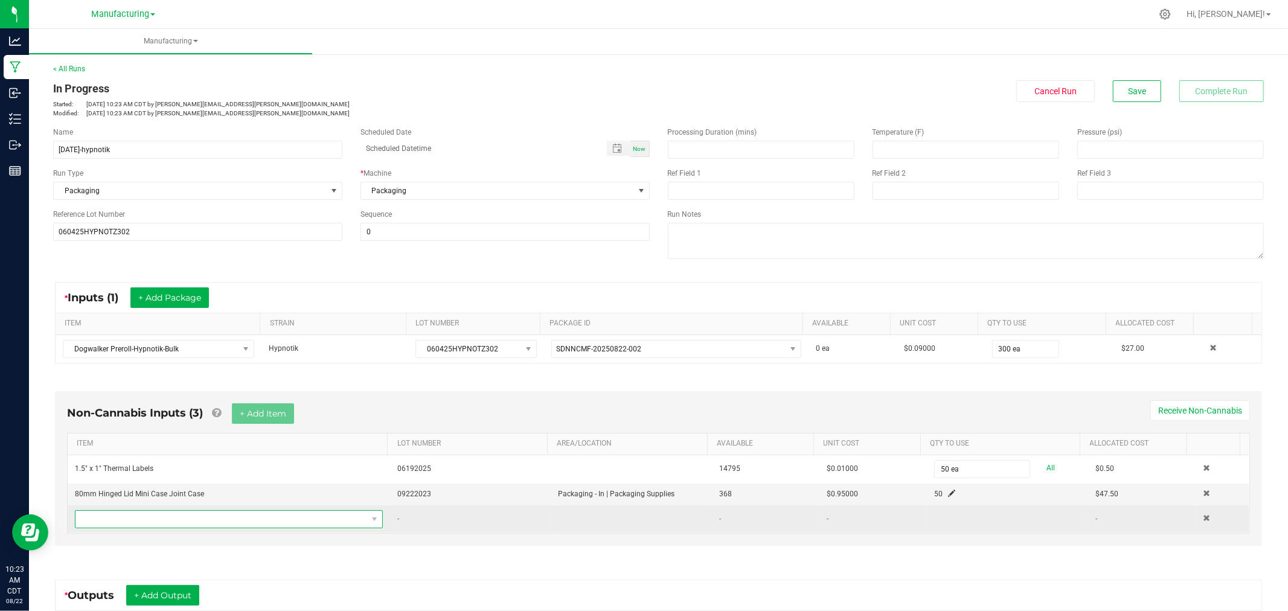
click at [238, 516] on span "NO DATA FOUND" at bounding box center [221, 519] width 292 height 17
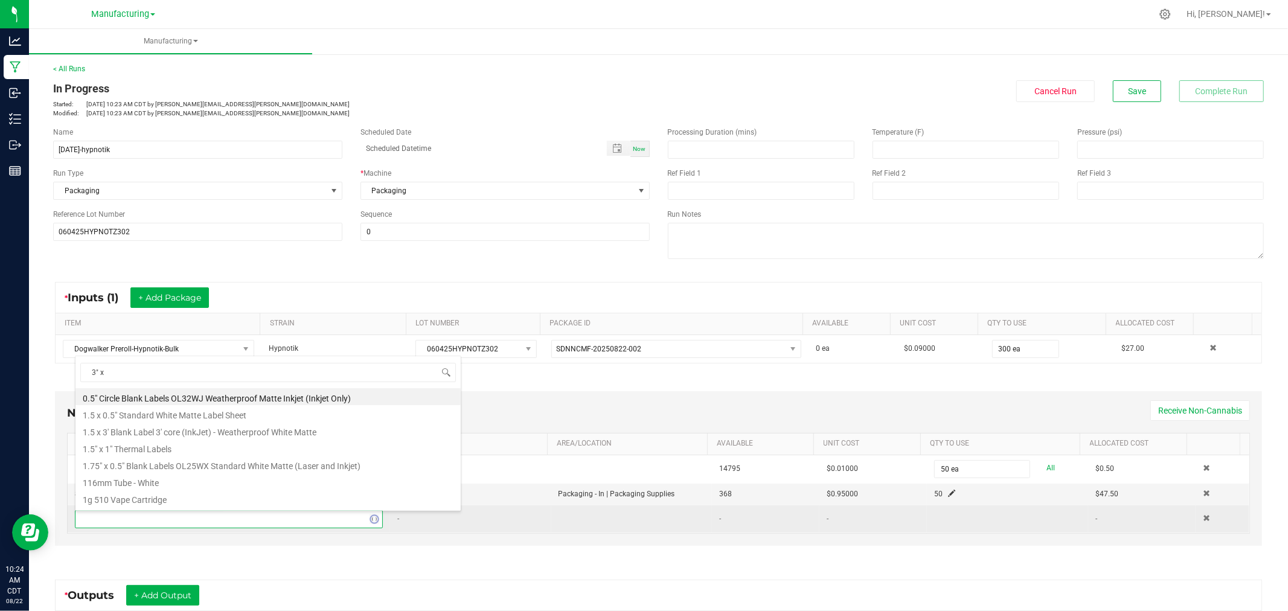
type input "3" x 2"
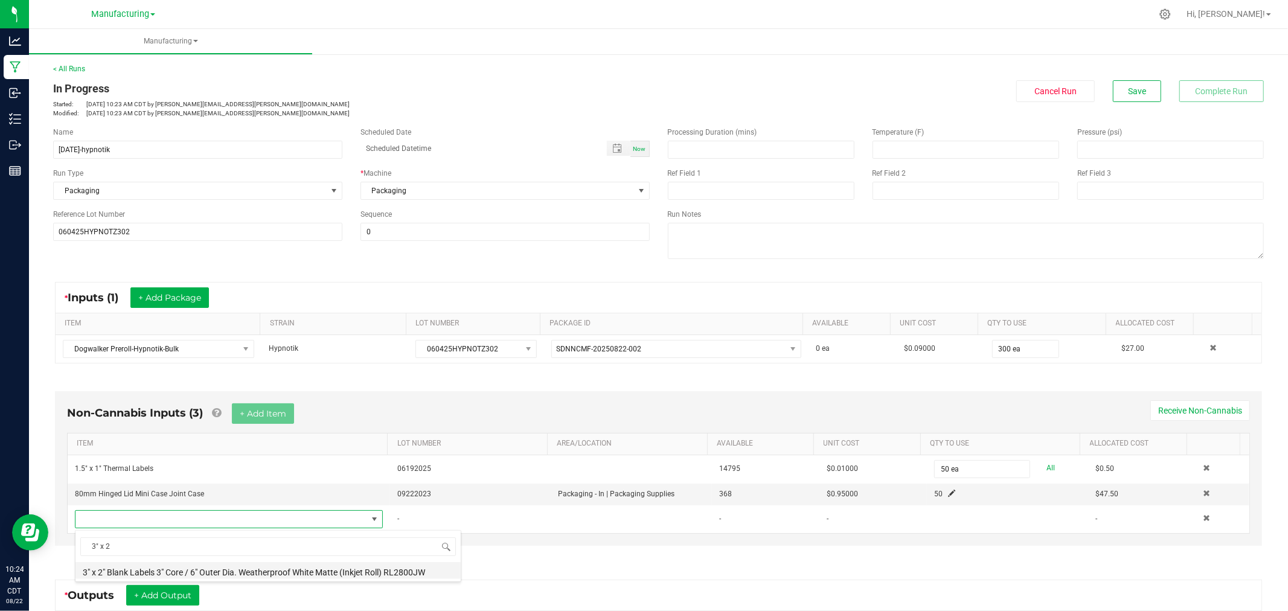
click at [185, 569] on li "3" x 2" Blank Labels 3" Core / 6" Outer Dia. Weatherproof White Matte (Inkjet R…" at bounding box center [267, 570] width 385 height 17
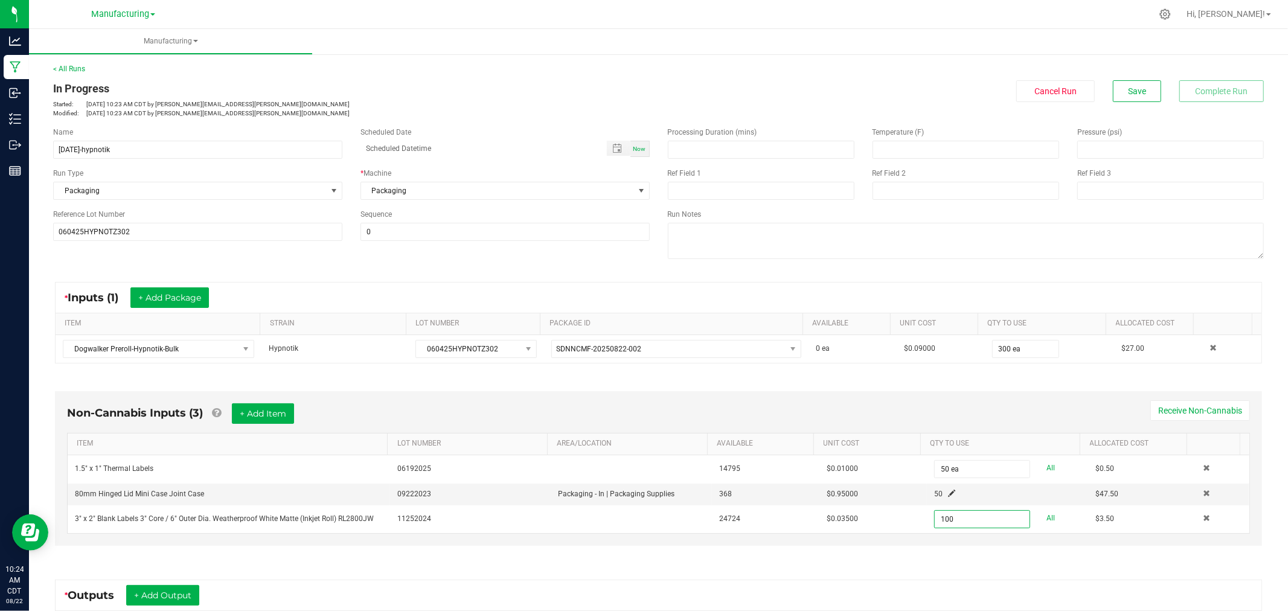
type input "100 ea"
click at [911, 400] on div "Non-Cannabis Inputs (3) + Add Item Receive Non-Cannabis ITEM LOT NUMBER AREA/LO…" at bounding box center [658, 468] width 1207 height 155
click at [281, 414] on button "+ Add Item" at bounding box center [263, 413] width 62 height 21
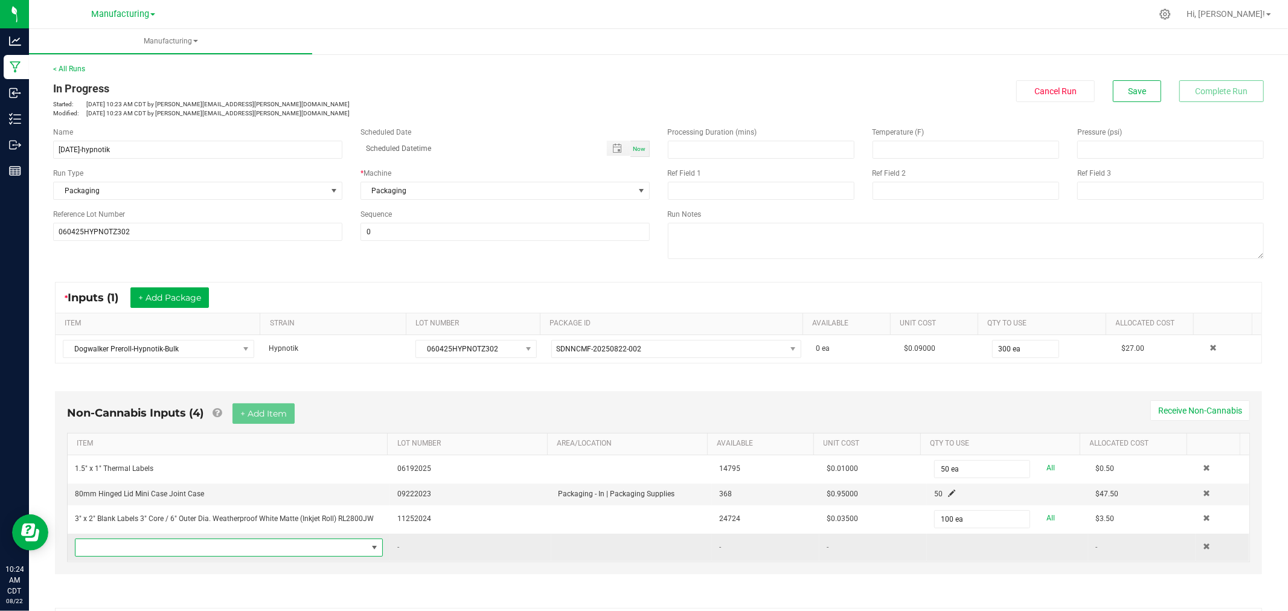
click at [226, 548] on span "NO DATA FOUND" at bounding box center [221, 547] width 292 height 17
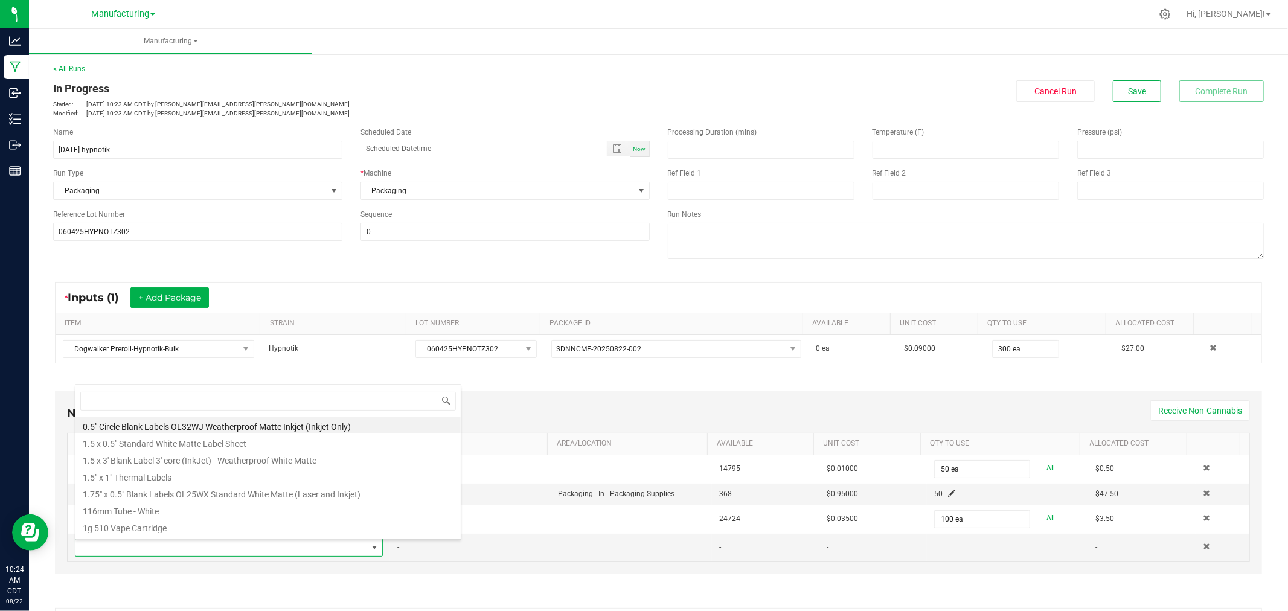
click at [641, 420] on div "Non-Cannabis Inputs (4) + Add Item Receive Non-Cannabis" at bounding box center [658, 418] width 1183 height 30
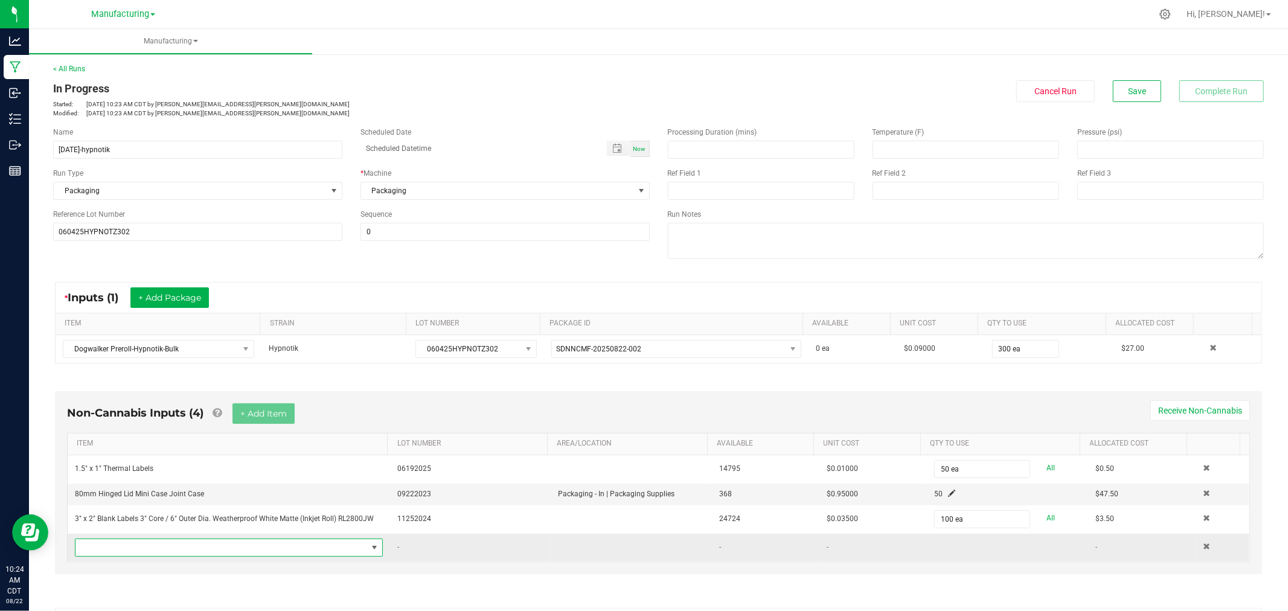
click at [268, 548] on span "NO DATA FOUND" at bounding box center [221, 547] width 292 height 17
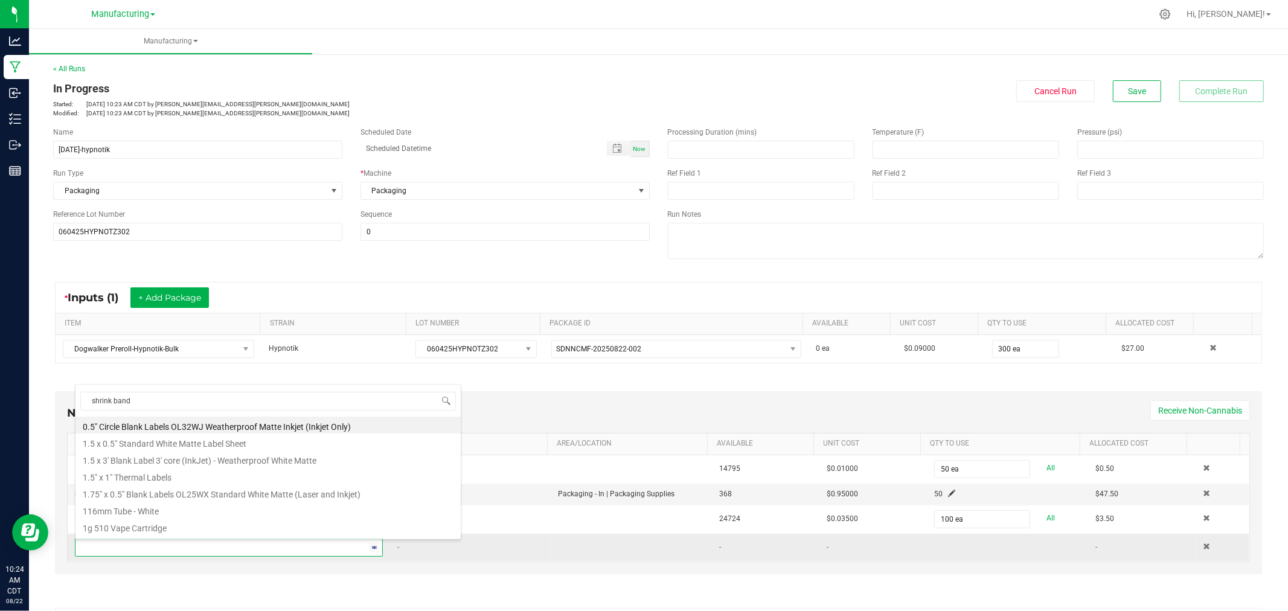
type input "shrink bands"
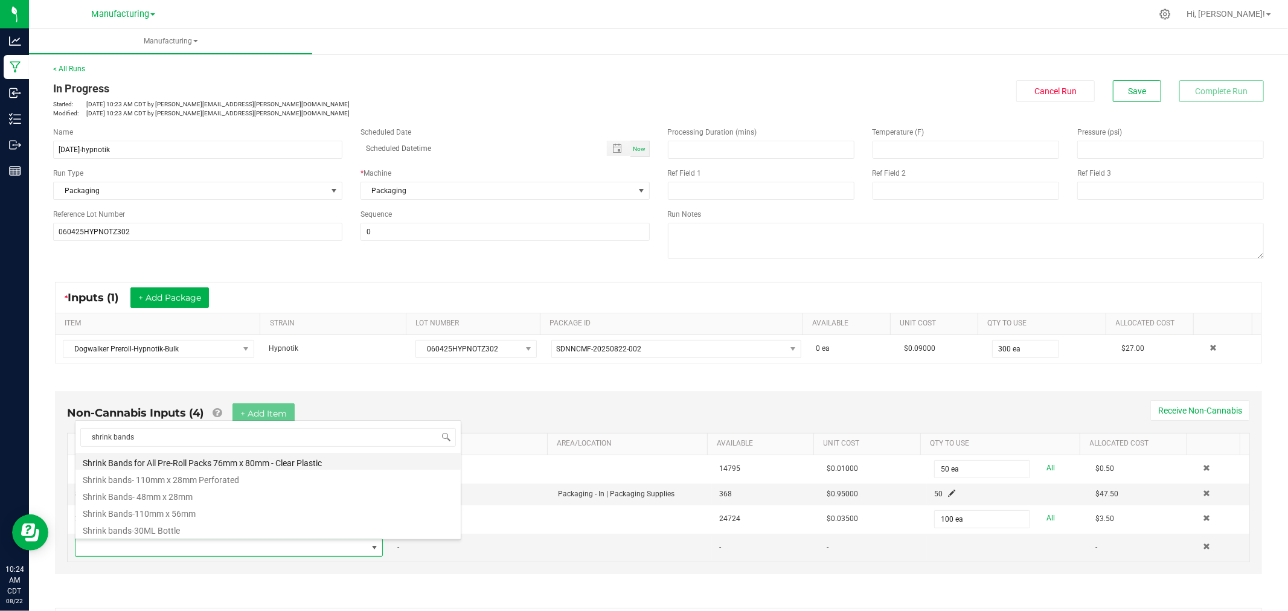
click at [204, 457] on li "Shrink Bands for All Pre-Roll Packs 76mm x 80mm - Clear Plastic" at bounding box center [267, 461] width 385 height 17
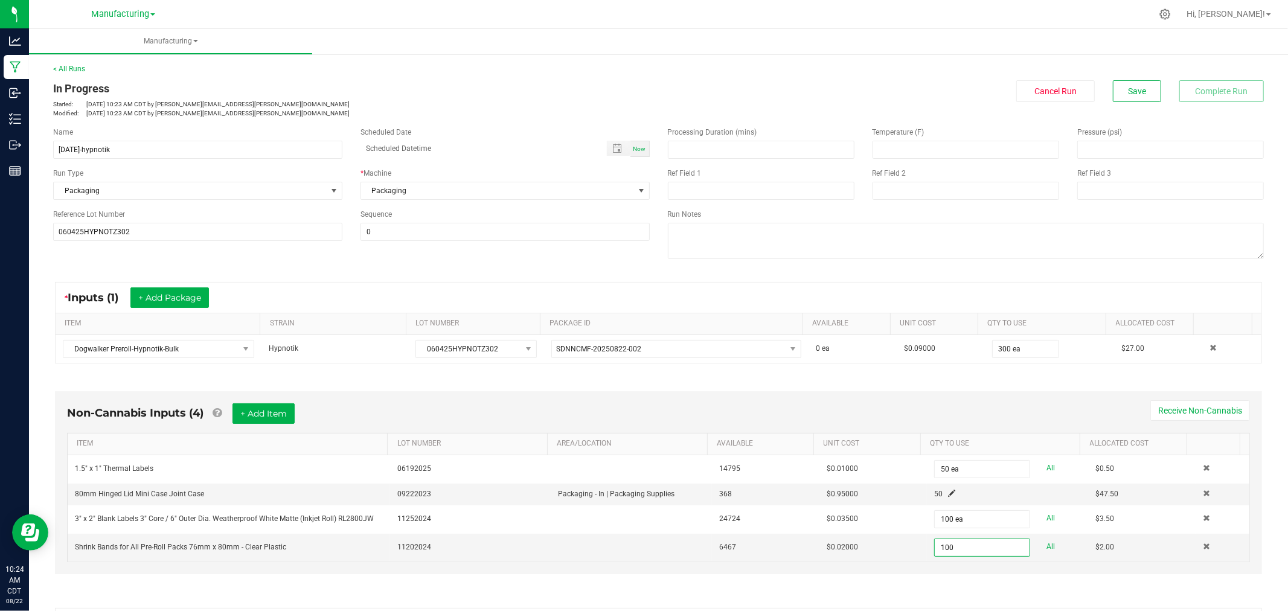
type input "100 ea"
click at [870, 417] on div "Non-Cannabis Inputs (4) + Add Item Receive Non-Cannabis" at bounding box center [658, 418] width 1183 height 30
click at [428, 393] on div "Non-Cannabis Inputs (4) + Add Item Receive Non-Cannabis ITEM LOT NUMBER AREA/LO…" at bounding box center [658, 482] width 1207 height 183
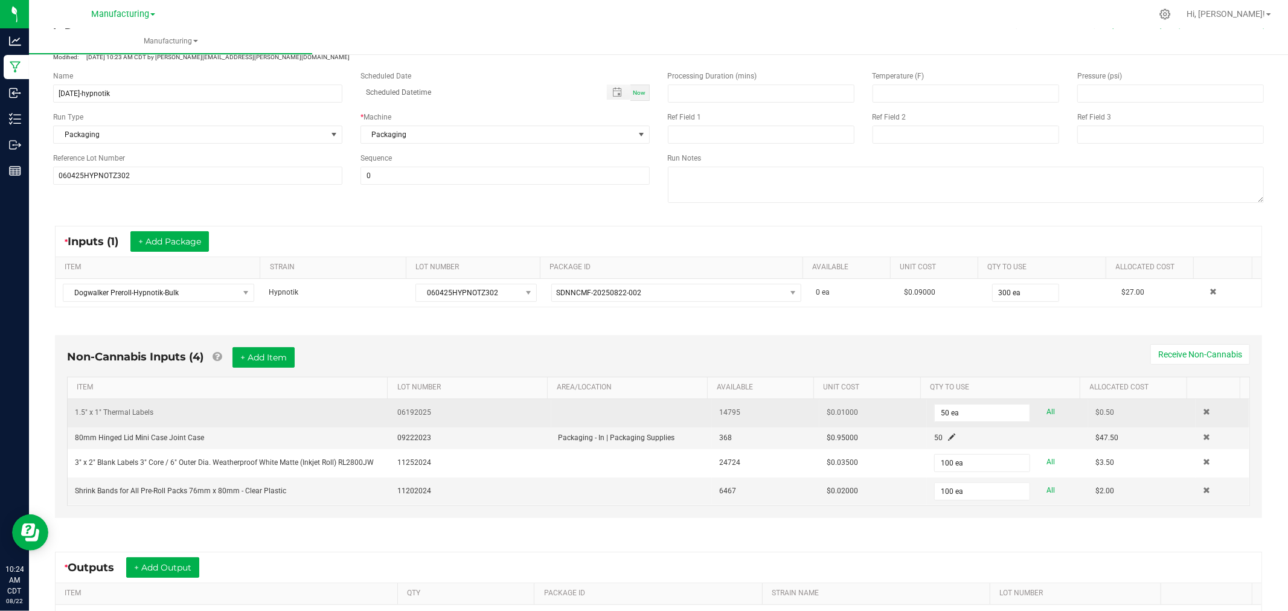
scroll to position [134, 0]
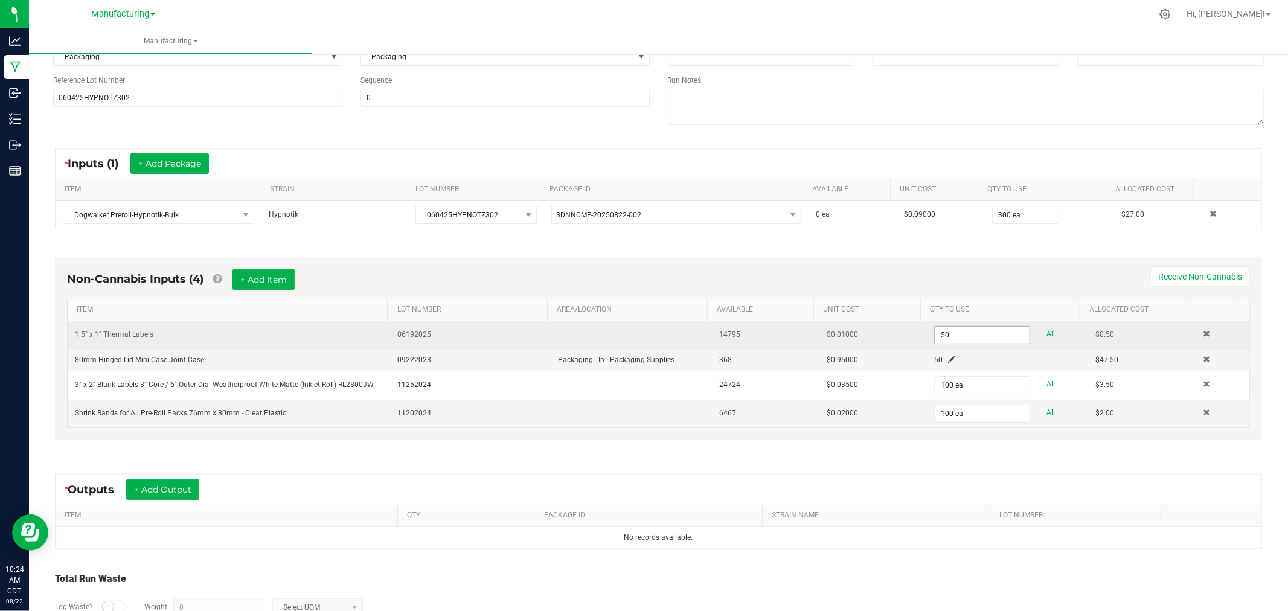
click at [997, 341] on input "50" at bounding box center [982, 335] width 95 height 17
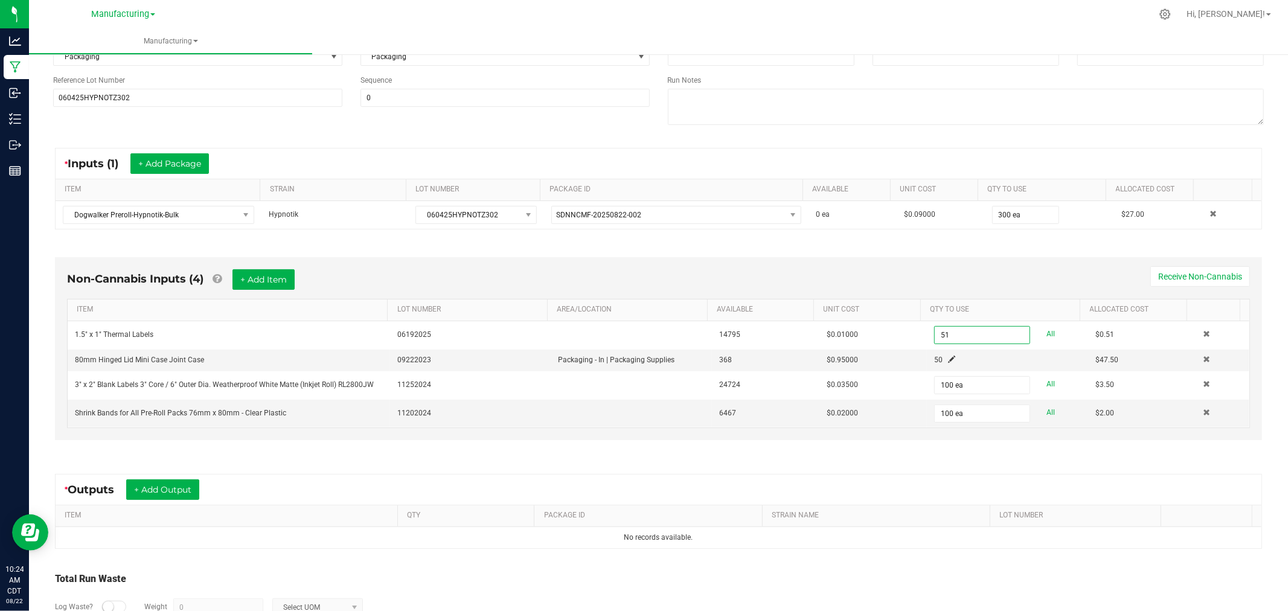
type input "51 ea"
click at [986, 267] on div "Non-Cannabis Inputs (4) + Add Item Receive Non-Cannabis ITEM LOT NUMBER AREA/LO…" at bounding box center [658, 348] width 1207 height 183
click at [152, 478] on div "* Outputs + Add Output" at bounding box center [659, 490] width 1206 height 30
click at [988, 415] on input "100" at bounding box center [982, 413] width 95 height 17
type input "50 ea"
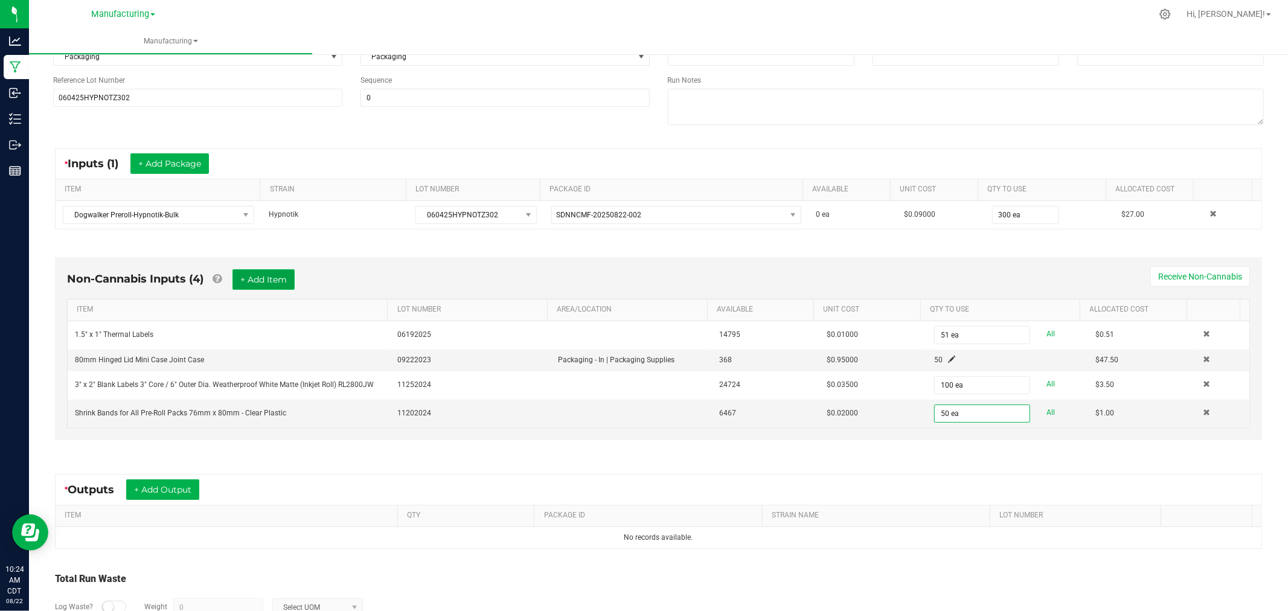
click at [251, 283] on button "+ Add Item" at bounding box center [264, 279] width 62 height 21
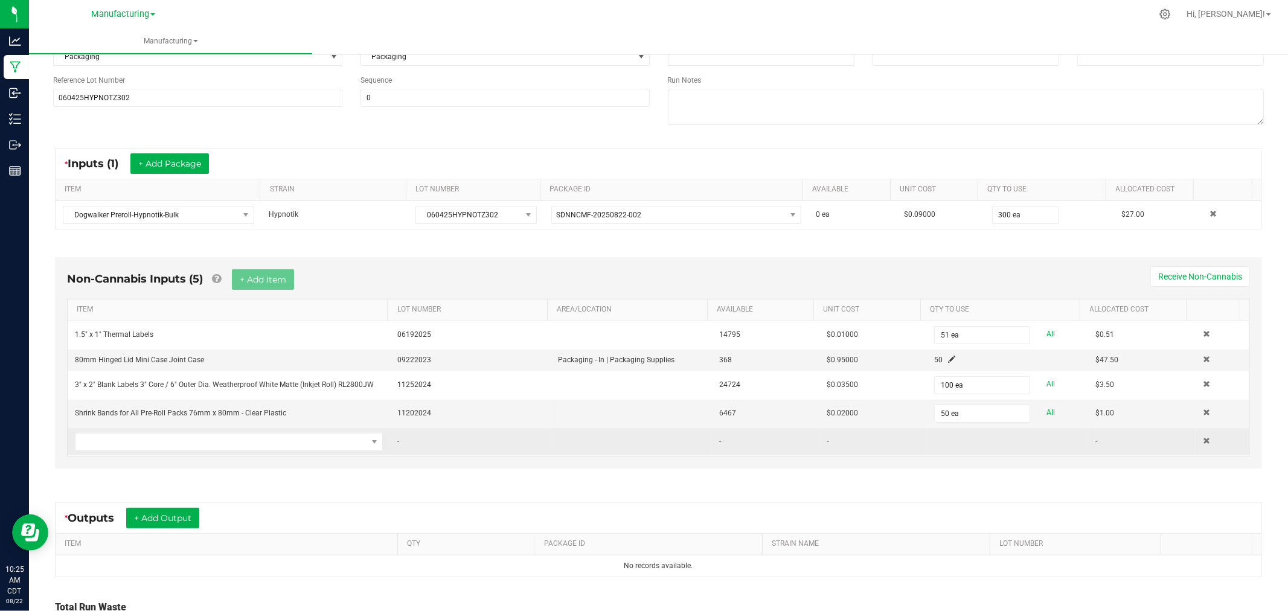
click at [1196, 445] on td at bounding box center [1223, 442] width 54 height 28
click at [1203, 443] on span at bounding box center [1206, 440] width 7 height 7
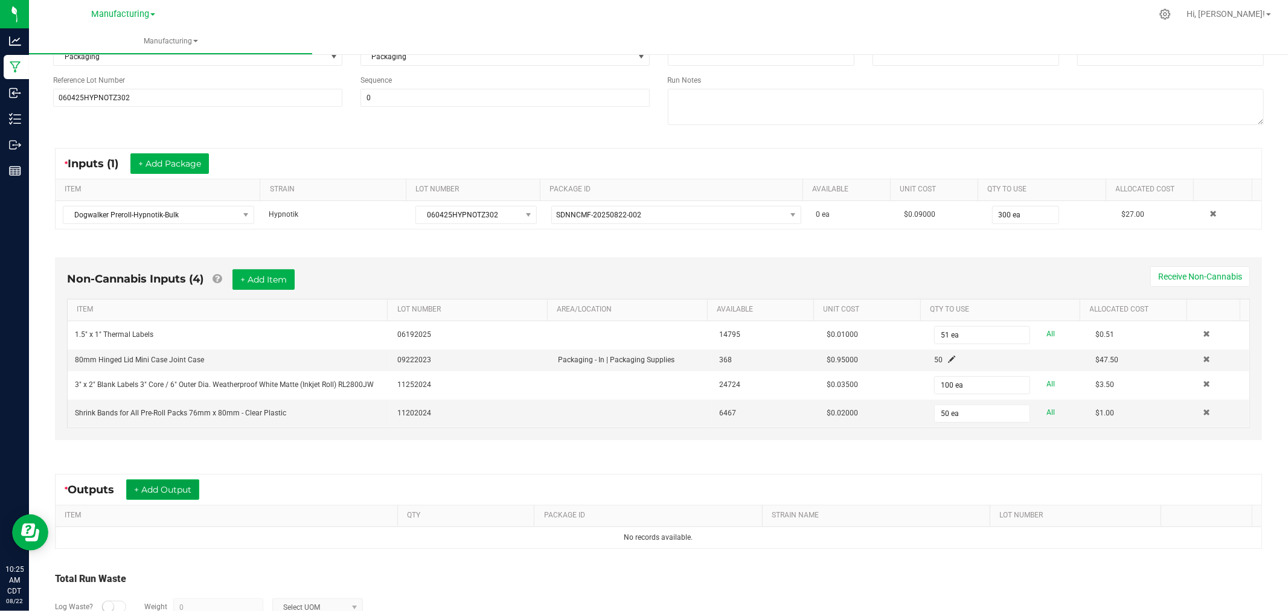
click at [173, 490] on button "+ Add Output" at bounding box center [162, 490] width 73 height 21
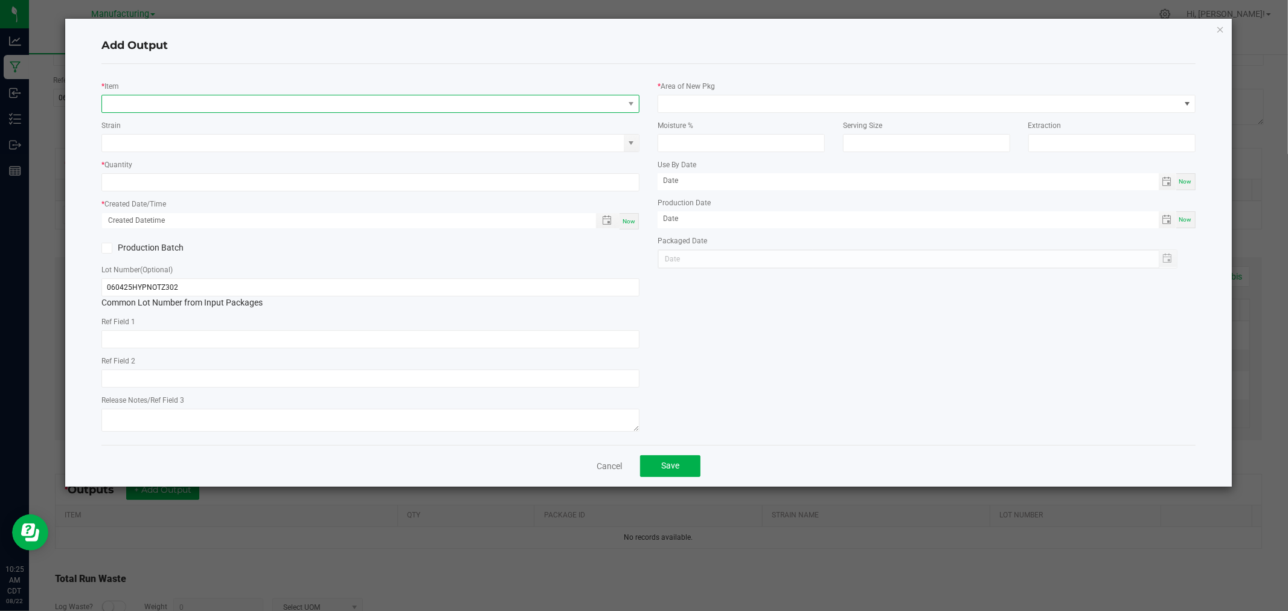
click at [275, 103] on span "NO DATA FOUND" at bounding box center [363, 103] width 522 height 17
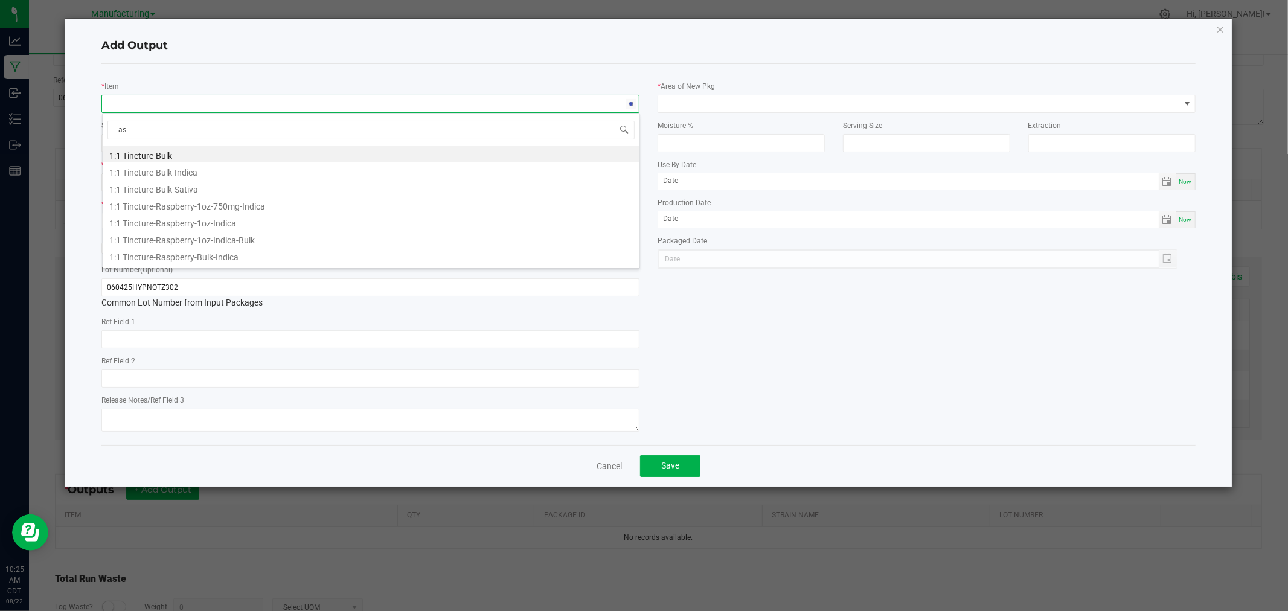
type input "a"
type input "s"
type input "3"
type input "preroll pack-hypnotik"
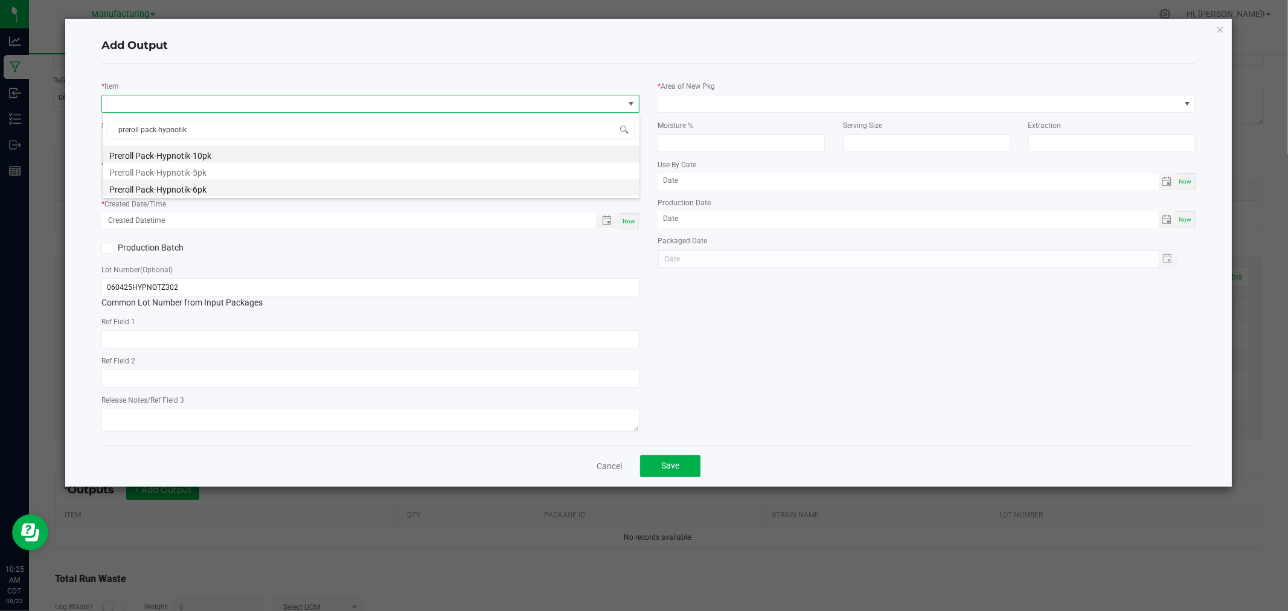
click at [231, 183] on li "Preroll Pack-Hypnotik-6pk" at bounding box center [371, 187] width 537 height 17
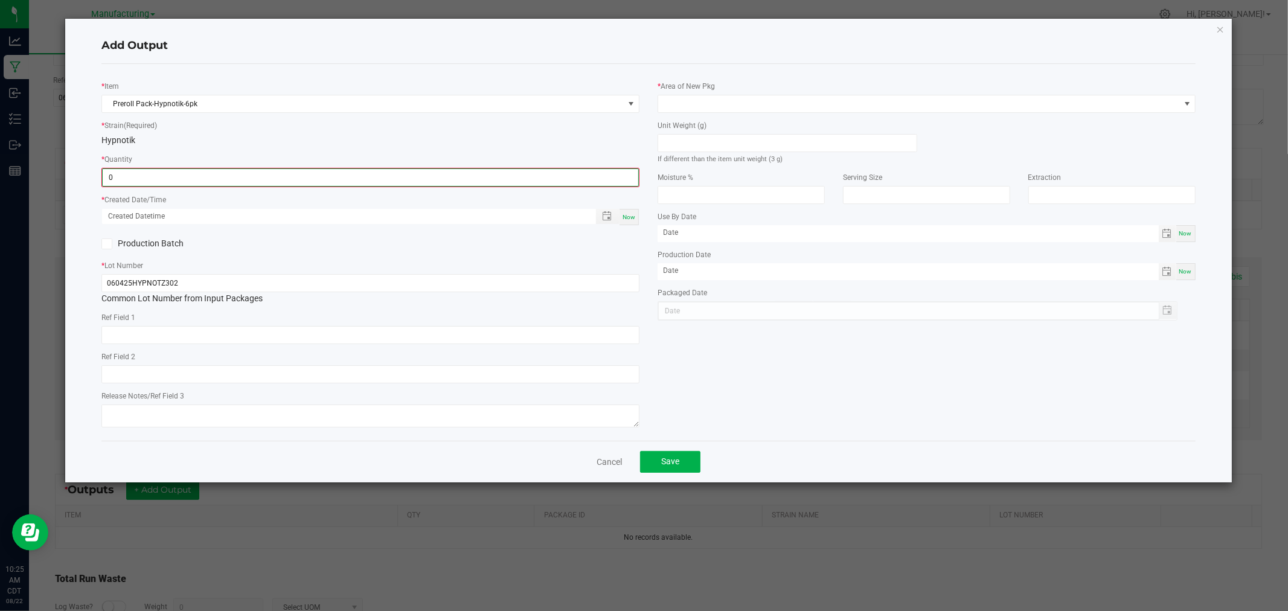
click at [234, 179] on input "0" at bounding box center [371, 177] width 536 height 17
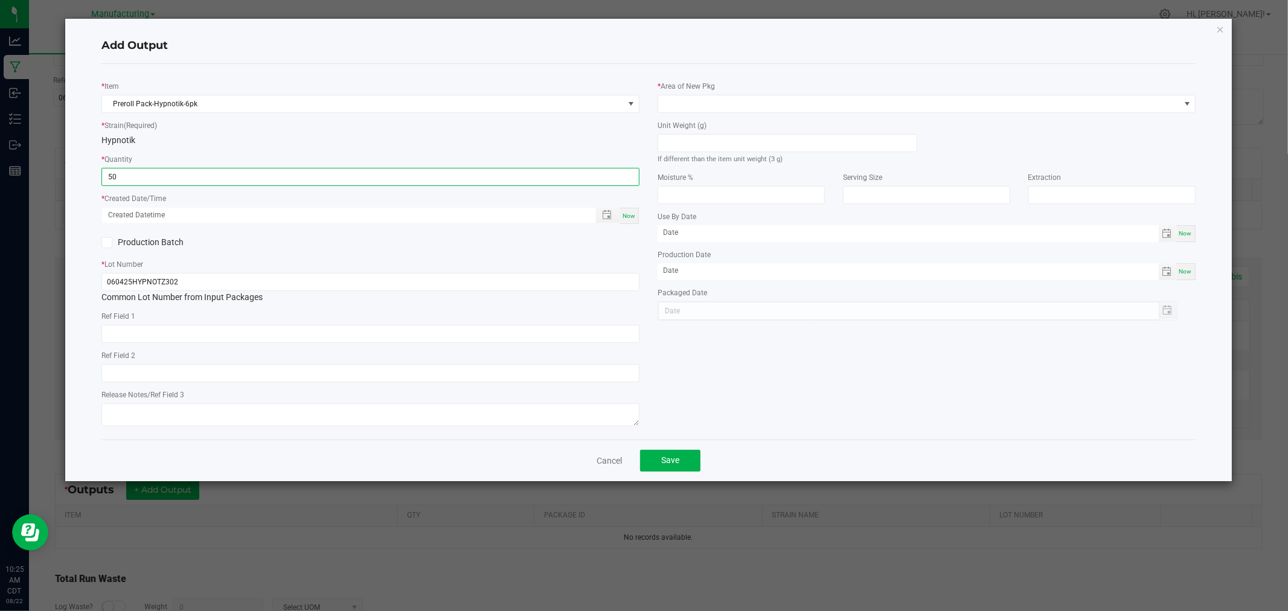
type input "50 ea"
click at [623, 214] on span "Now" at bounding box center [629, 216] width 13 height 7
type input "08/22/2025 10:25 AM"
type input "[DATE]"
click at [759, 143] on input at bounding box center [787, 143] width 259 height 17
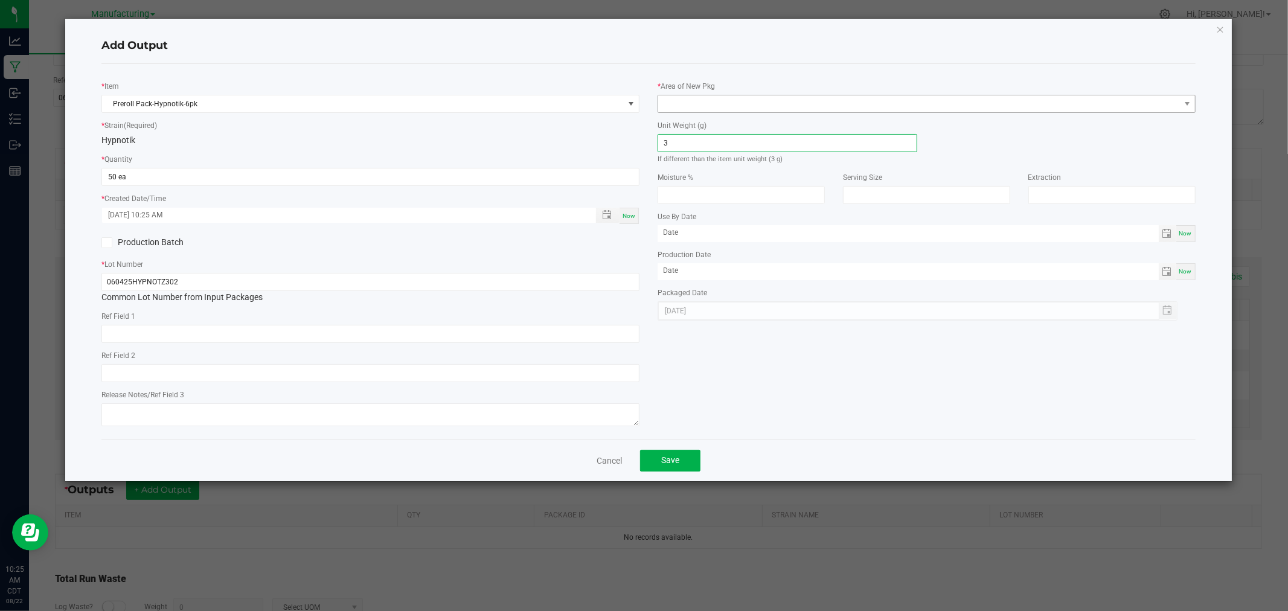
type input "3"
click at [767, 101] on span at bounding box center [919, 103] width 522 height 17
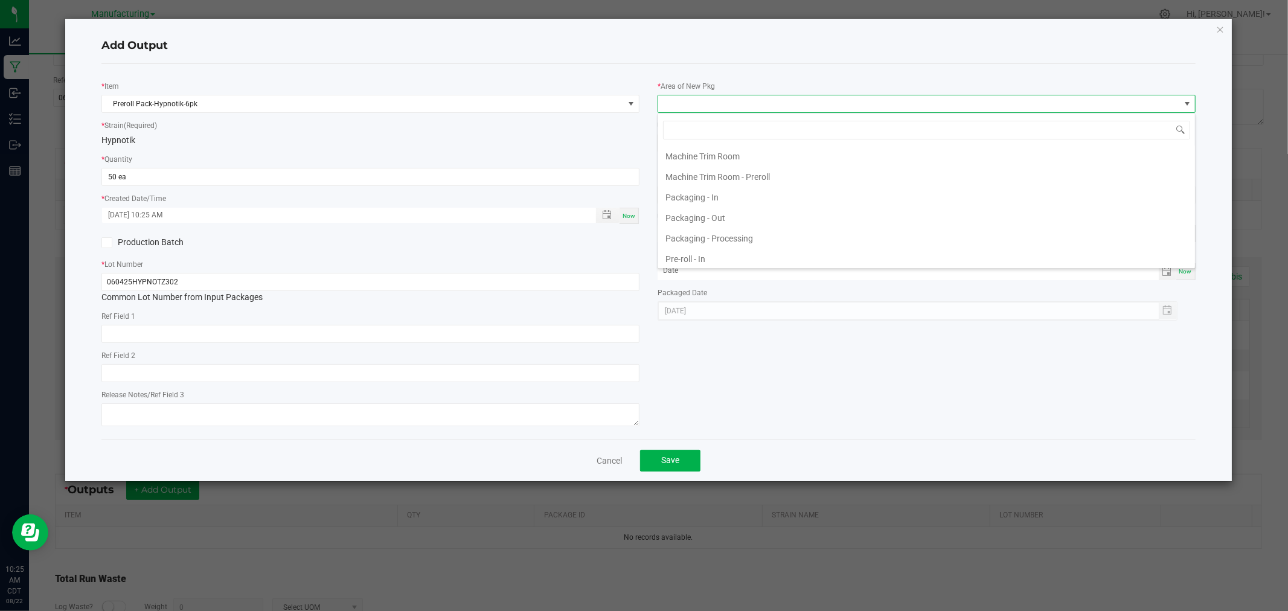
scroll to position [335, 0]
click at [771, 230] on li "Packaging - Processing" at bounding box center [926, 231] width 537 height 21
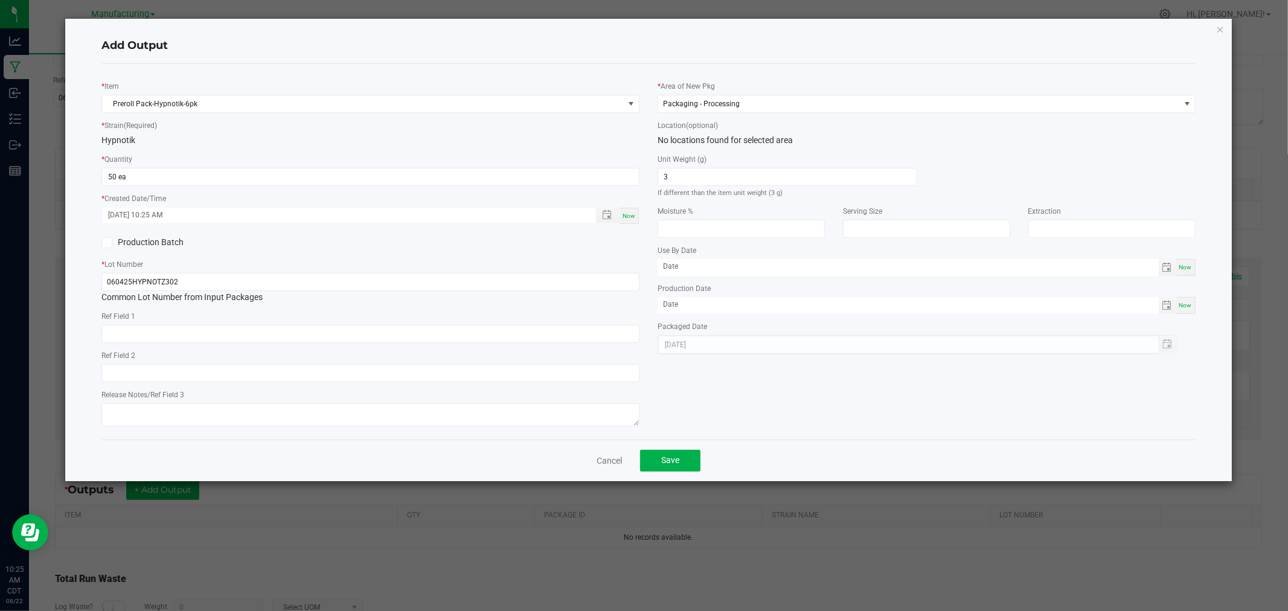
click at [752, 57] on div "Add Output" at bounding box center [648, 46] width 1094 height 36
click at [689, 469] on button "Save" at bounding box center [670, 461] width 60 height 22
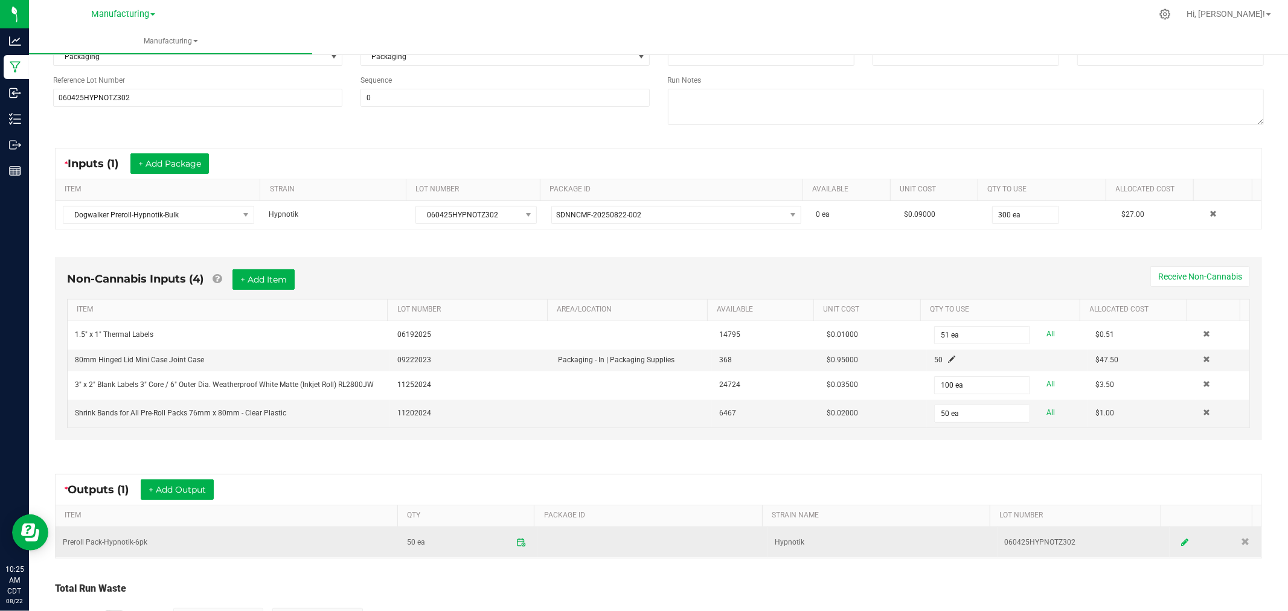
click at [1181, 542] on icon at bounding box center [1184, 542] width 7 height 8
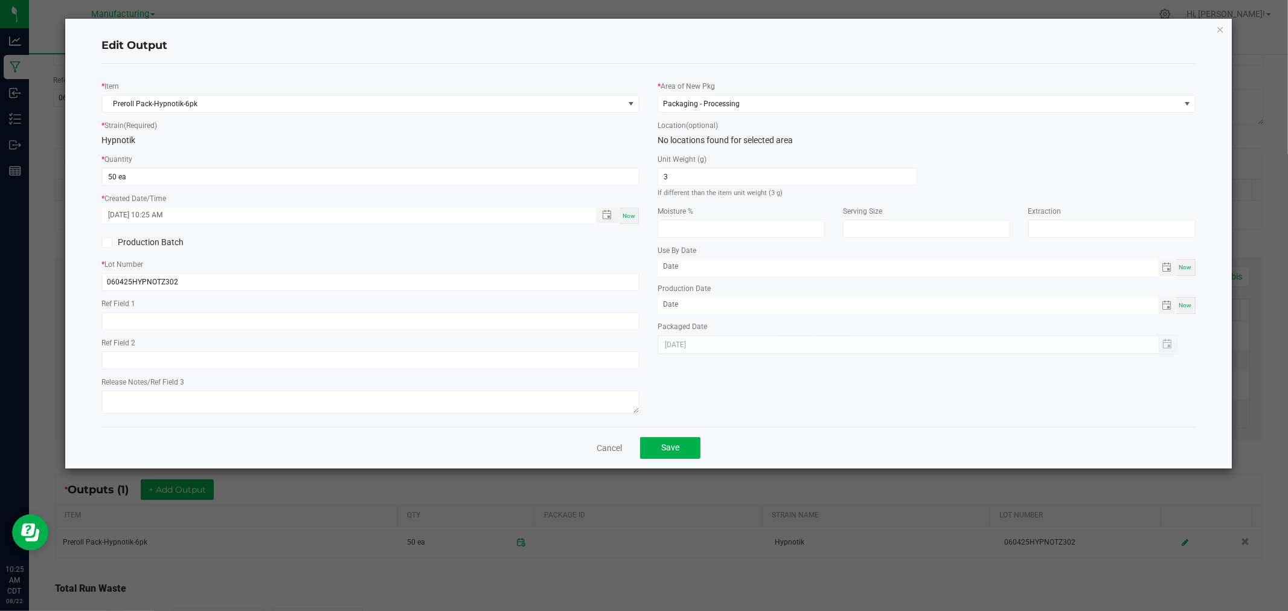
click at [632, 215] on span "Now" at bounding box center [629, 216] width 13 height 7
click at [679, 443] on button "Save" at bounding box center [670, 448] width 60 height 22
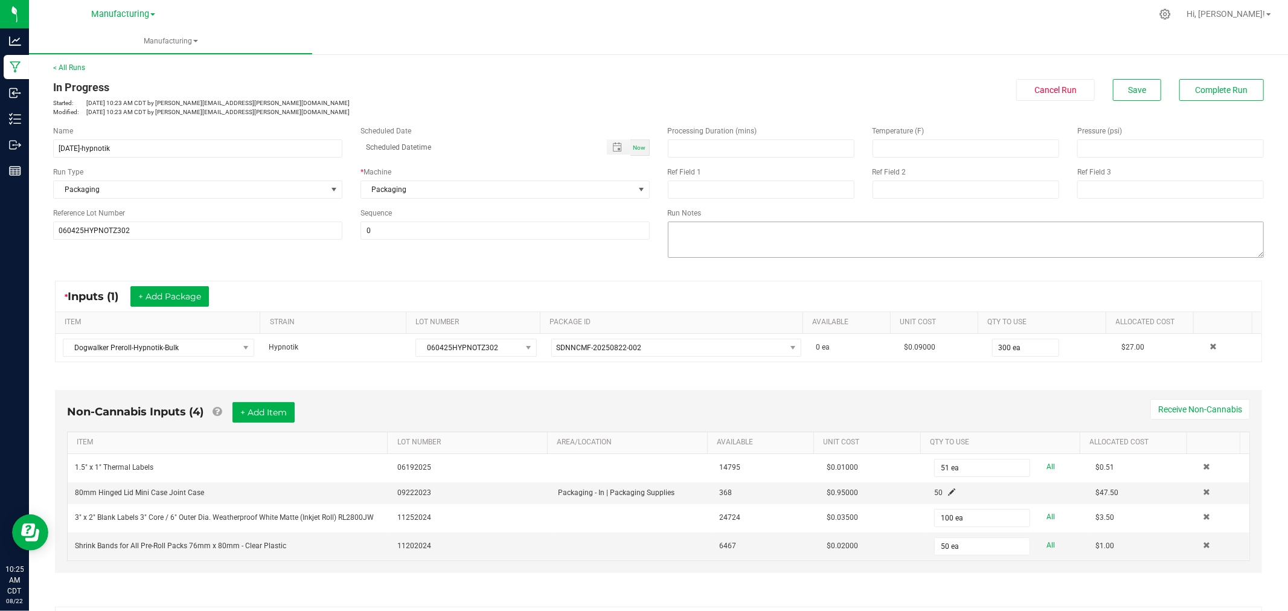
scroll to position [0, 0]
drag, startPoint x: 1189, startPoint y: 87, endPoint x: 954, endPoint y: 274, distance: 300.0
click at [957, 272] on manufacturing-process-run "< All Runs In Progress Started: Aug 22, 2025 10:23 AM CDT by danielle.deuchar@n…" at bounding box center [658, 440] width 1211 height 755
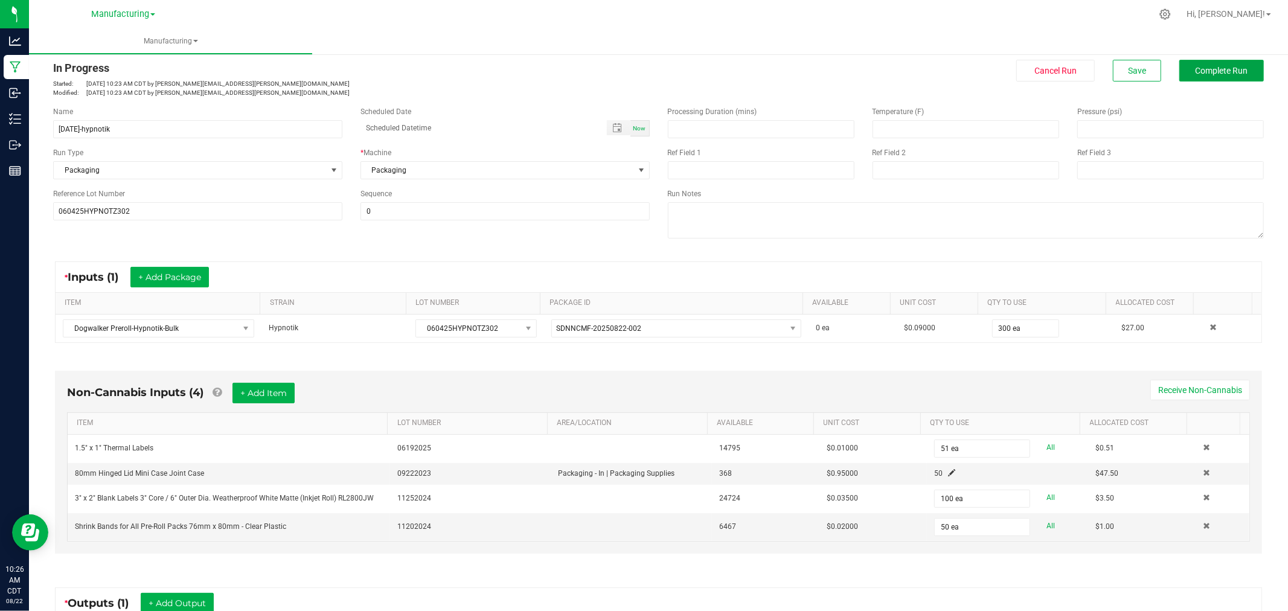
scroll to position [20, 0]
click at [1201, 70] on span "Complete Run" at bounding box center [1222, 71] width 53 height 10
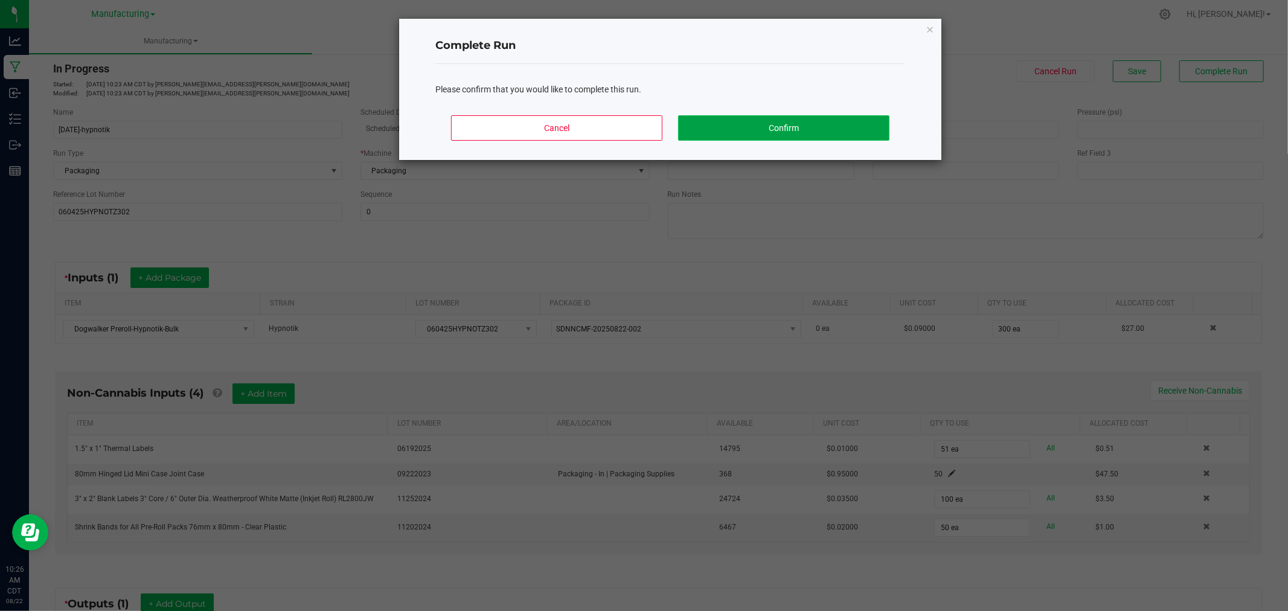
click at [809, 127] on button "Confirm" at bounding box center [783, 127] width 211 height 25
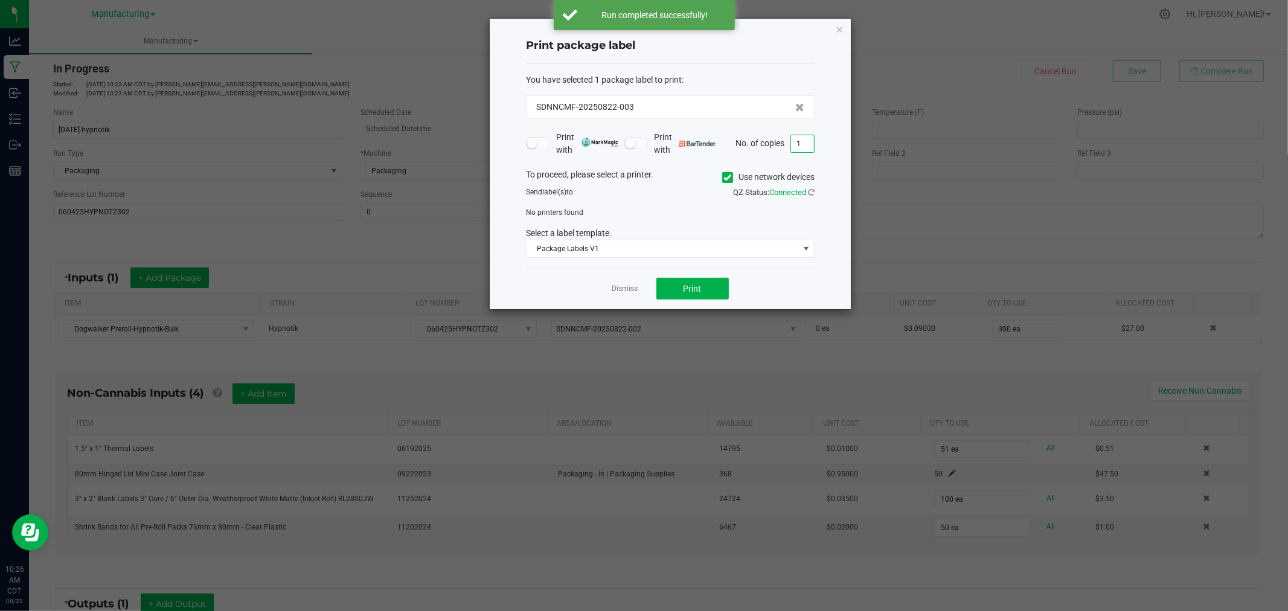
click at [798, 139] on input "1" at bounding box center [802, 143] width 23 height 17
type input "51"
click at [728, 178] on icon at bounding box center [728, 178] width 8 height 0
click at [0, 0] on input "Use network devices" at bounding box center [0, 0] width 0 height 0
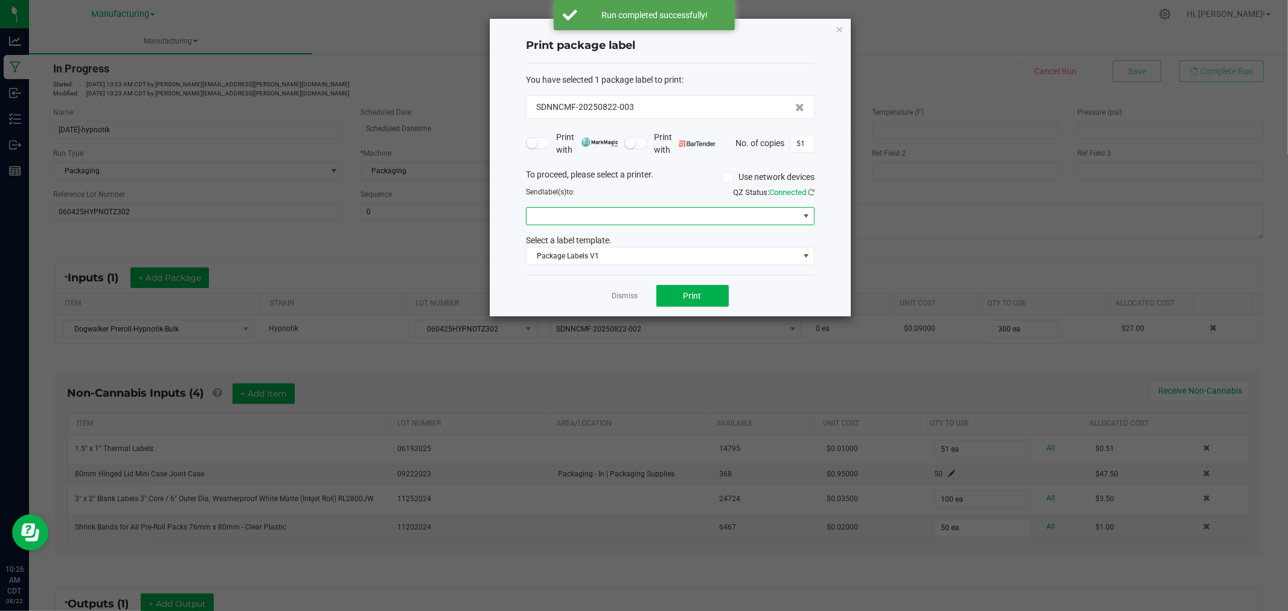
click at [720, 209] on span at bounding box center [663, 216] width 272 height 17
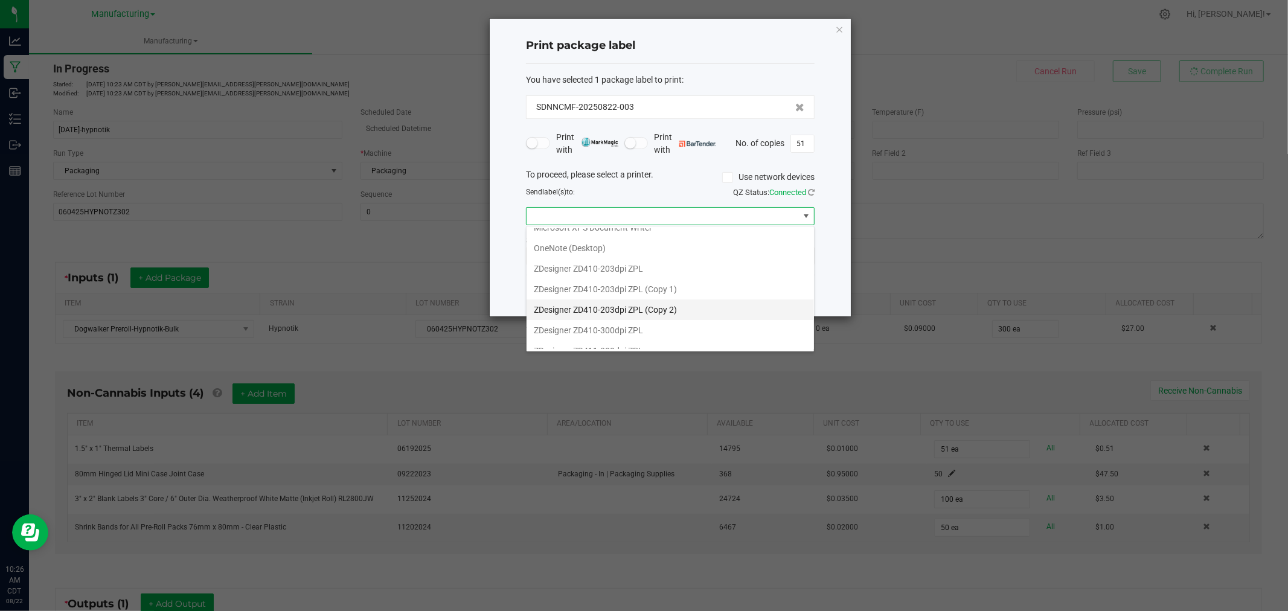
scroll to position [147, 0]
click at [605, 333] on ZPL "ZDesigner ZD411-300dpi ZPL" at bounding box center [670, 339] width 287 height 21
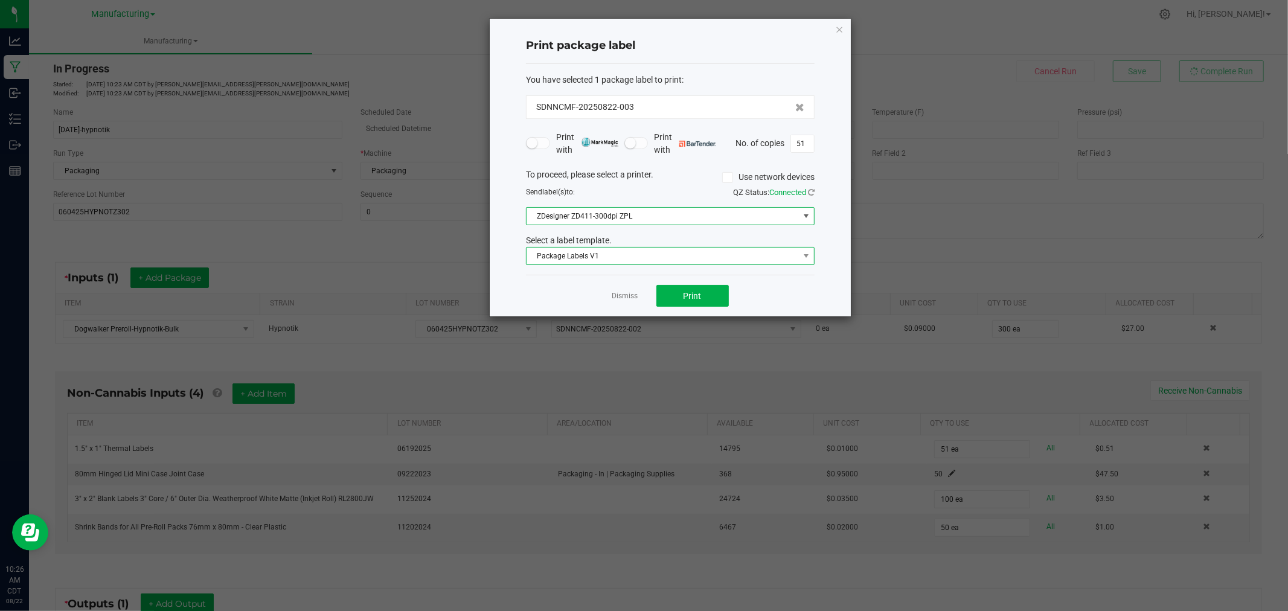
click at [599, 254] on span "Package Labels V1" at bounding box center [663, 256] width 272 height 17
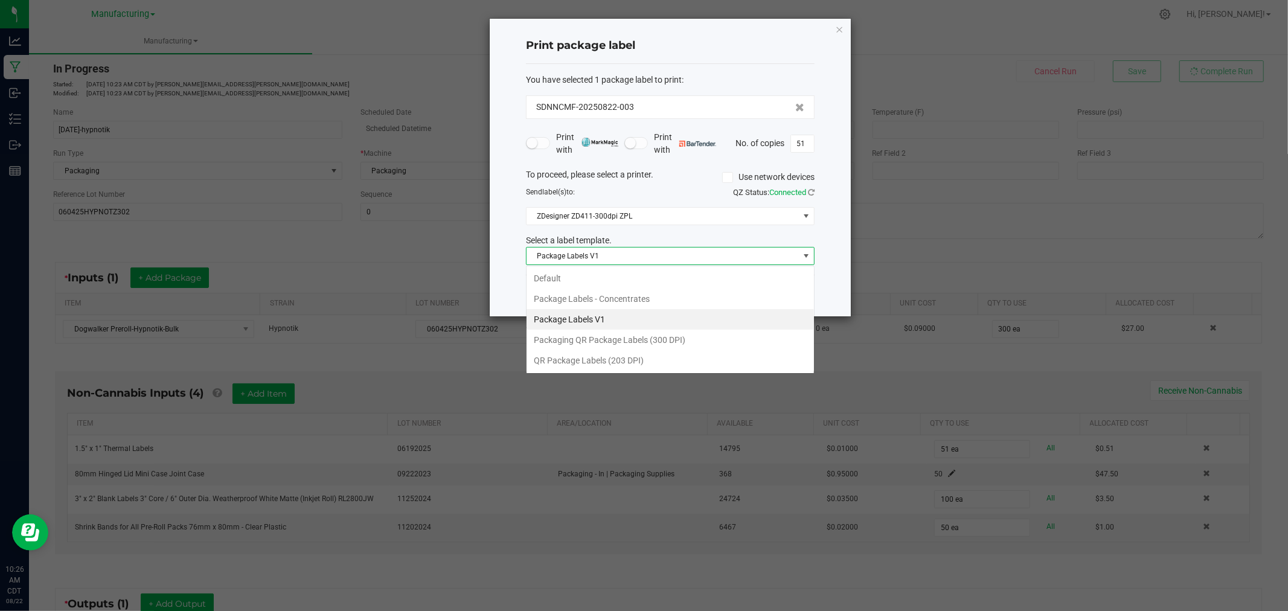
scroll to position [18, 288]
click at [631, 338] on li "Packaging QR Package Labels (300 DPI)" at bounding box center [670, 340] width 287 height 21
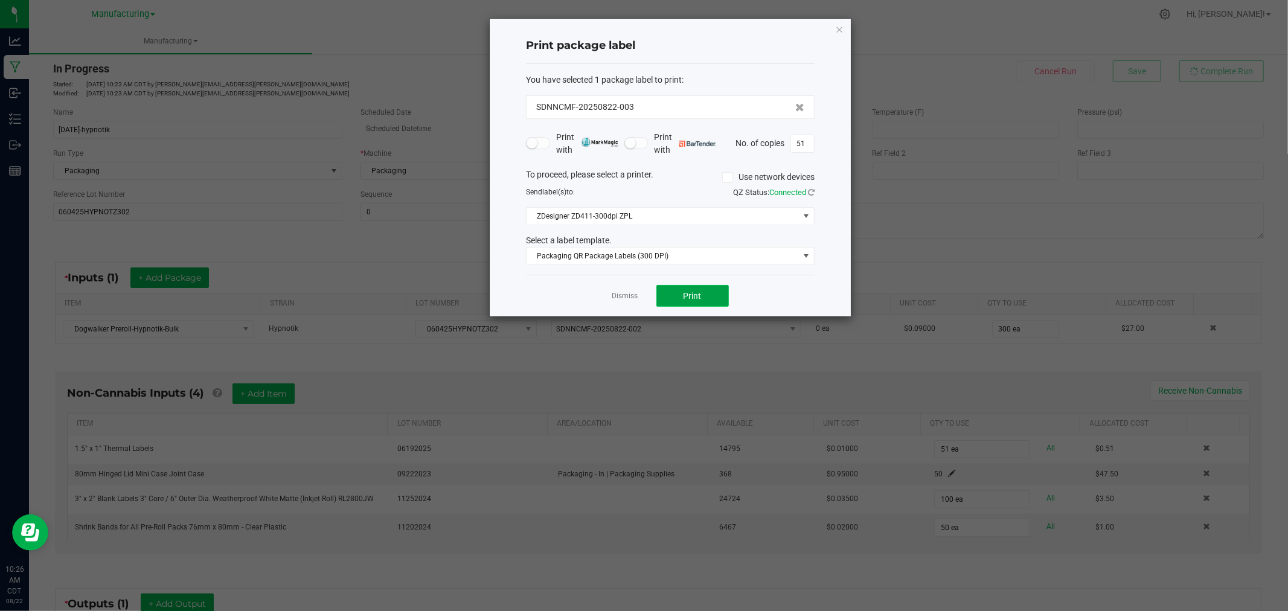
click at [699, 287] on button "Print" at bounding box center [693, 296] width 72 height 22
click at [617, 297] on link "Dismiss" at bounding box center [625, 296] width 26 height 10
